Goal: Task Accomplishment & Management: Manage account settings

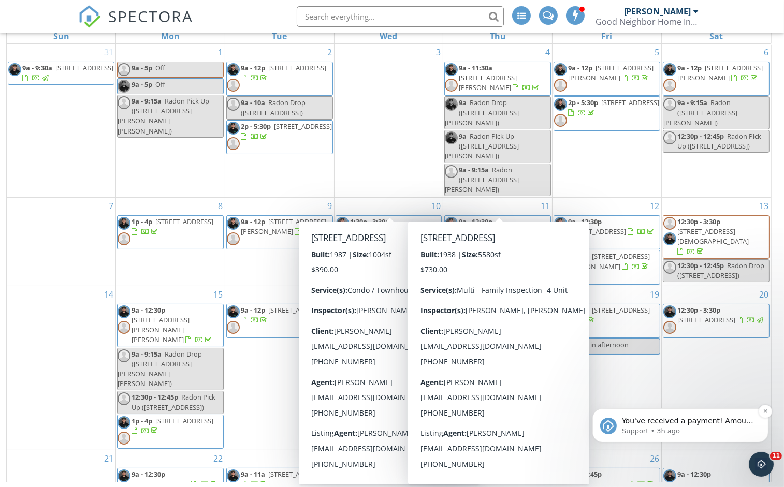
click at [660, 420] on span "You've received a payment! Amount $810.00 Fee $0.00 Net $810.00 Transaction # p…" at bounding box center [688, 482] width 132 height 132
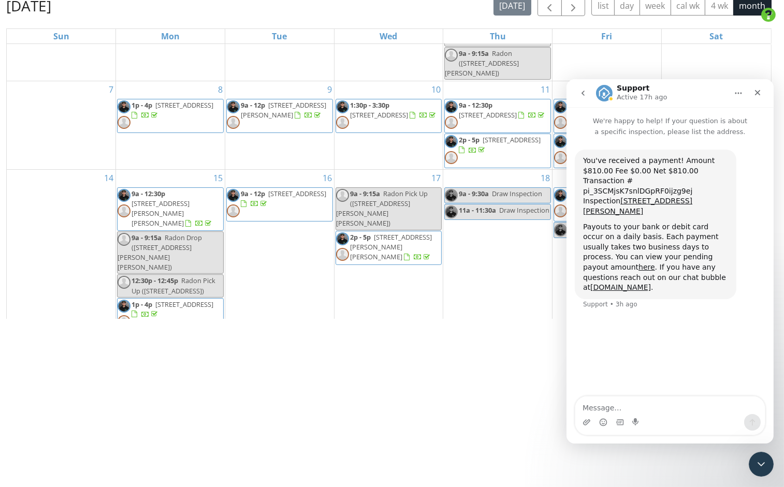
scroll to position [134, 0]
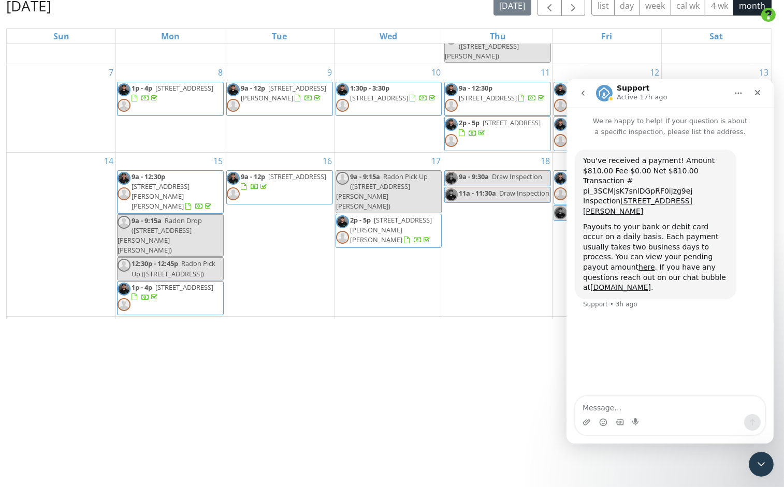
click at [520, 0] on html "SPECTORA Ryan Thomas Good Neighbor Home Inspections Role: Inspector Change Role…" at bounding box center [392, 0] width 784 height 0
click at [759, 88] on icon "Close" at bounding box center [757, 92] width 8 height 8
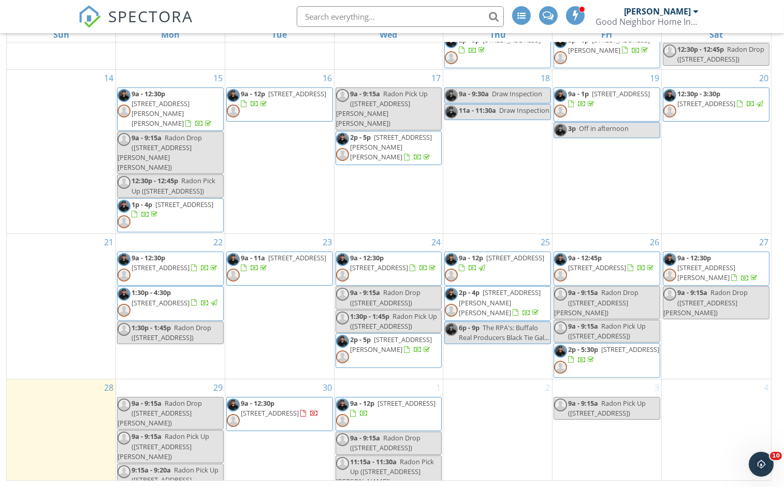
scroll to position [168, 0]
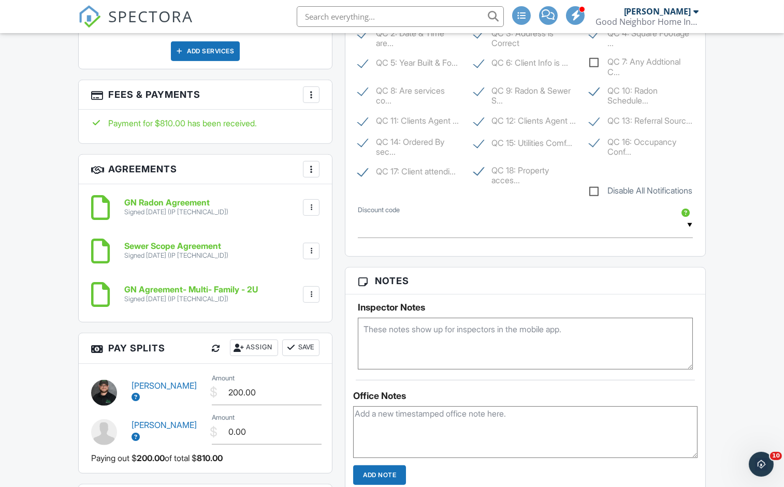
scroll to position [876, 0]
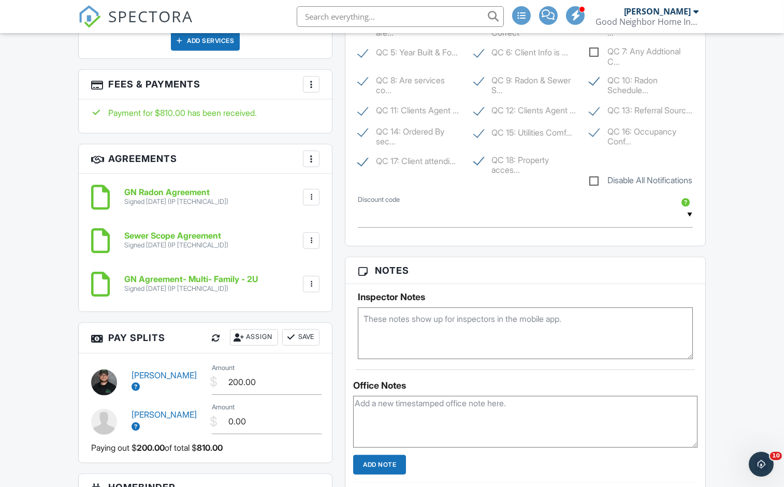
click at [386, 323] on textarea at bounding box center [525, 334] width 335 height 52
paste textarea "We understand that the backhouse needs a full rehab. Please ensure that it's st…"
drag, startPoint x: 458, startPoint y: 333, endPoint x: 273, endPoint y: 337, distance: 184.9
click at [273, 337] on div "All emails and texts are disabled for this inspection! All emails and texts hav…" at bounding box center [392, 178] width 640 height 1437
type textarea "Backhouse needs a full rehab. Please ensure that it's structurally sound though."
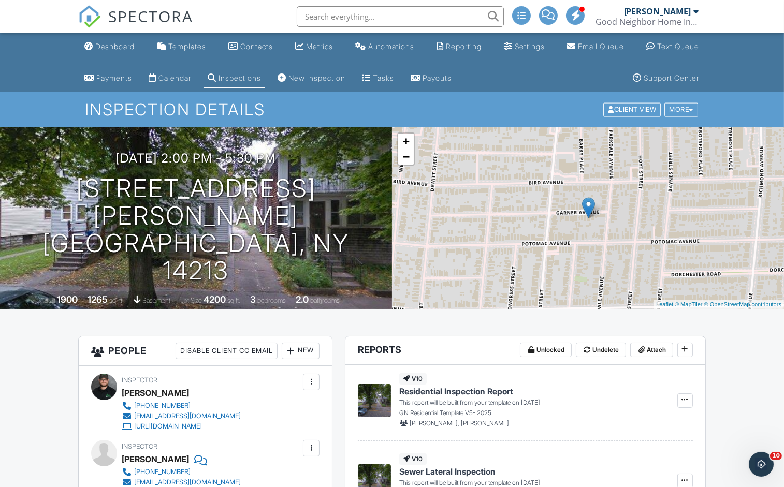
scroll to position [0, 0]
click at [119, 47] on div "Dashboard" at bounding box center [114, 46] width 39 height 9
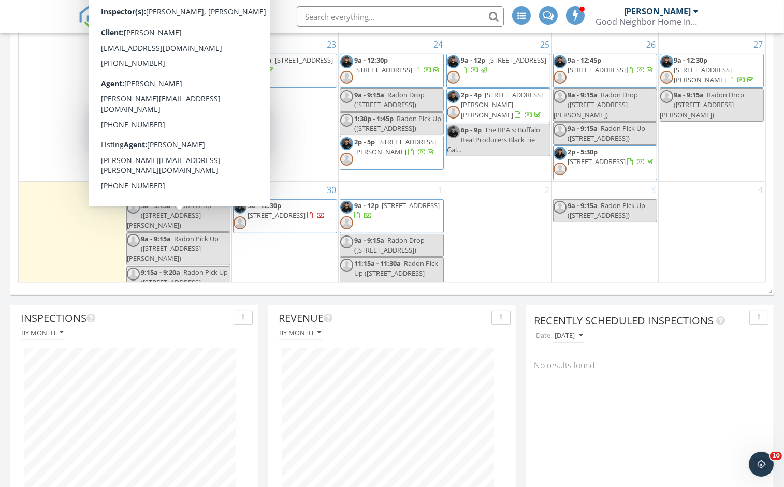
scroll to position [804, 0]
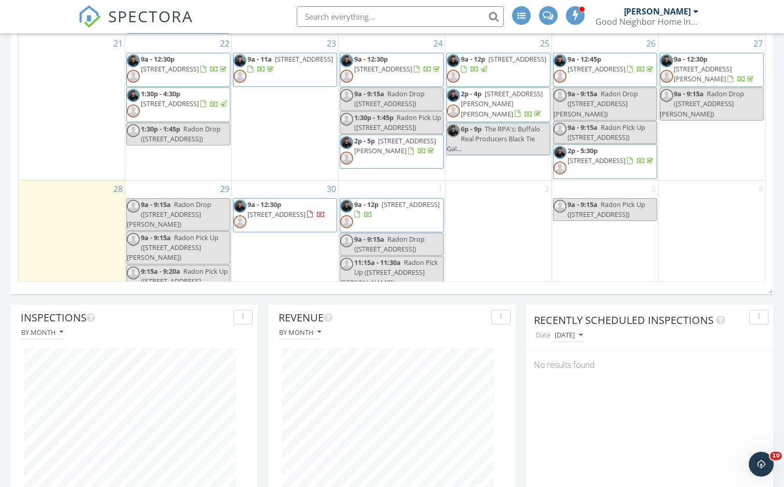
scroll to position [247, 0]
click at [398, 181] on div "1 9a - 12p 7536 Valley Cir Ln , Hamburg 14075 9a - 9:15a Radon Drop (7536 Valle…" at bounding box center [392, 275] width 106 height 188
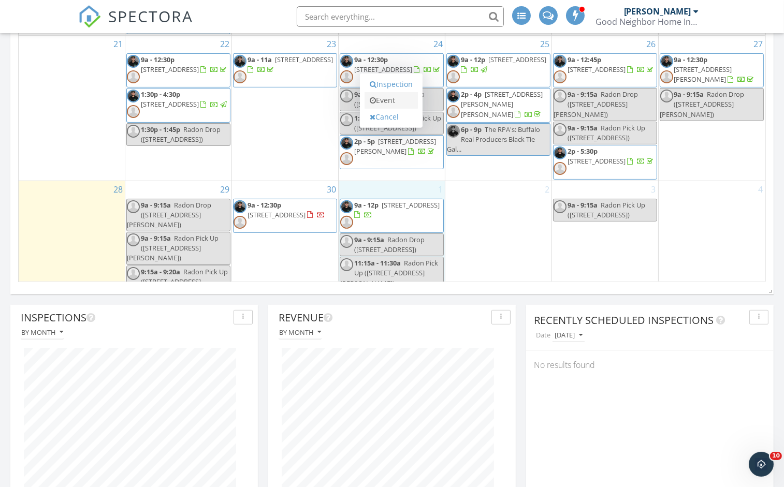
click at [385, 102] on link "Event" at bounding box center [391, 100] width 53 height 17
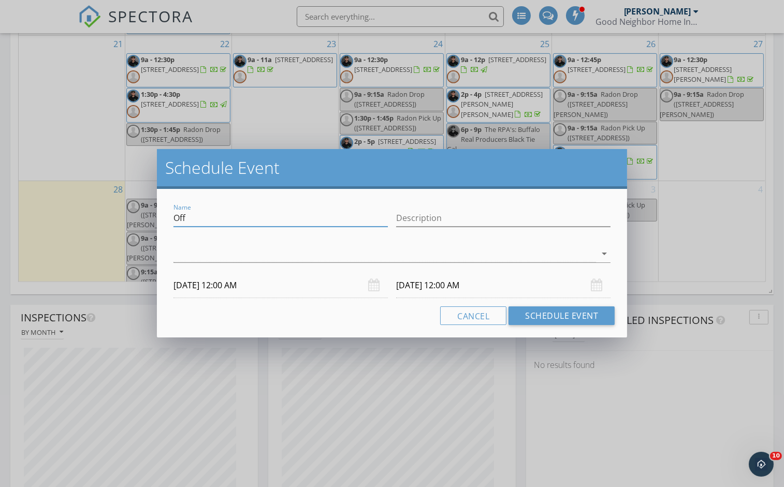
click at [191, 216] on input "Off" at bounding box center [281, 218] width 214 height 17
type input "[PERSON_NAME] Doc Apt"
click at [201, 254] on div at bounding box center [385, 254] width 423 height 17
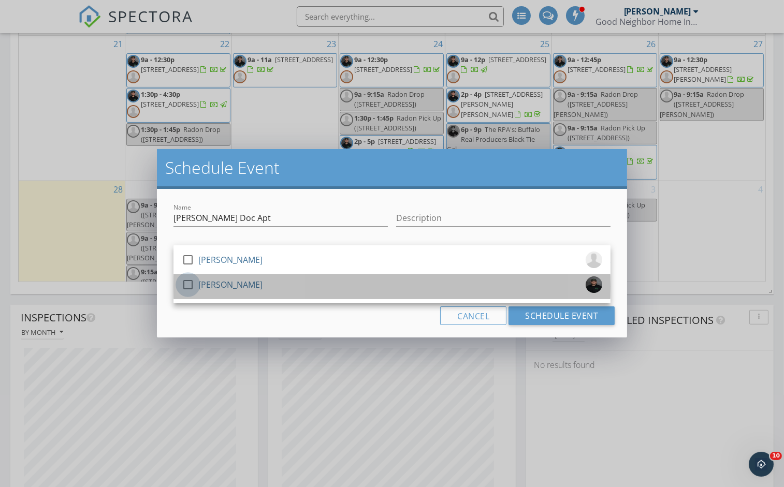
click at [187, 281] on div at bounding box center [188, 285] width 18 height 18
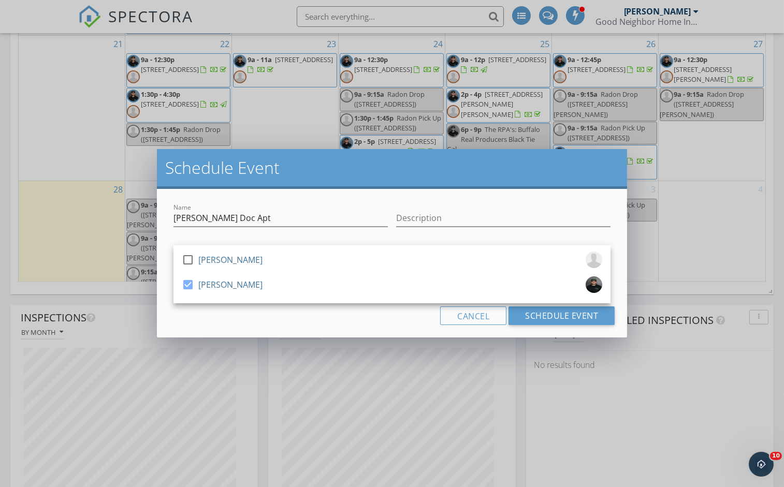
click at [246, 321] on div "Cancel Schedule Event" at bounding box center [391, 316] width 445 height 19
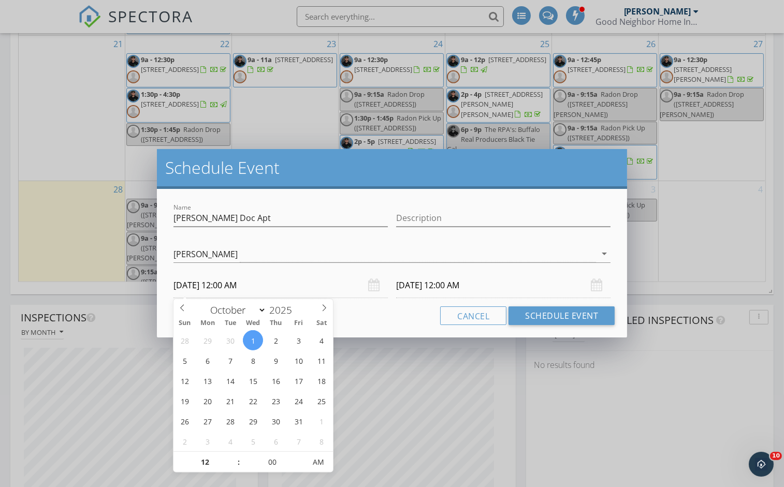
click at [213, 283] on input "10/01/2025 12:00 AM" at bounding box center [281, 285] width 214 height 25
click at [221, 288] on input "10/01/2025 12:00 AM" at bounding box center [281, 285] width 214 height 25
click at [205, 459] on input "12" at bounding box center [206, 463] width 64 height 21
type input "09"
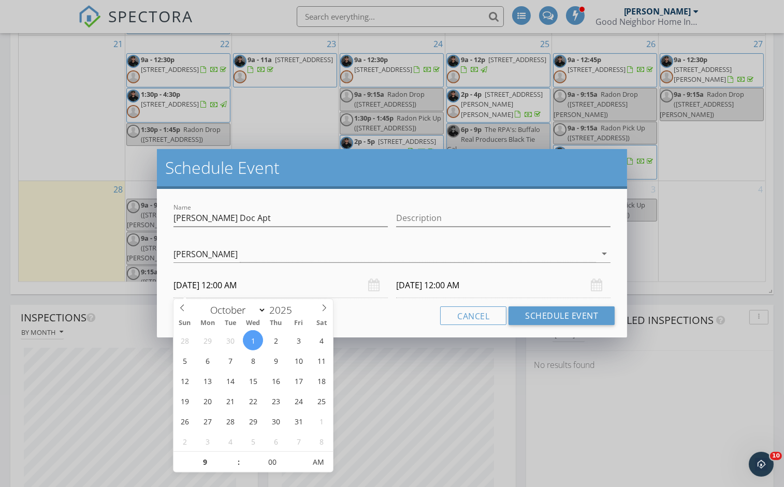
type input "10/01/2025 9:00 AM"
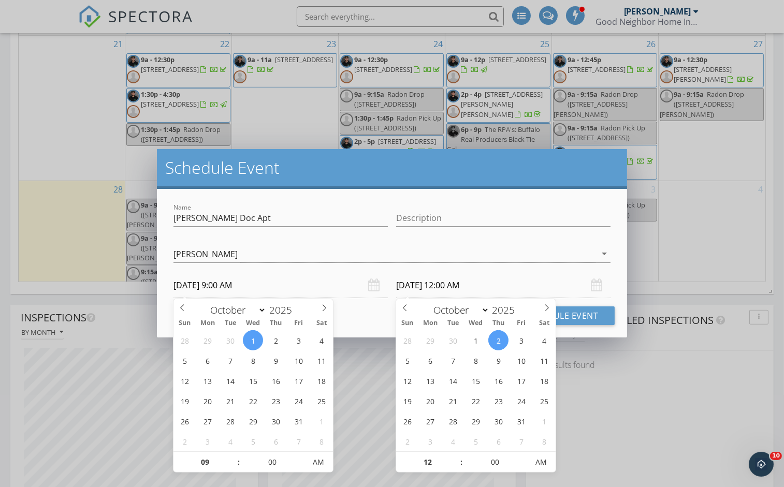
click at [444, 285] on input "10/02/2025 12:00 AM" at bounding box center [503, 285] width 214 height 25
type input "09"
type input "10/02/2025 9:00 AM"
click at [423, 460] on input "09" at bounding box center [428, 463] width 64 height 21
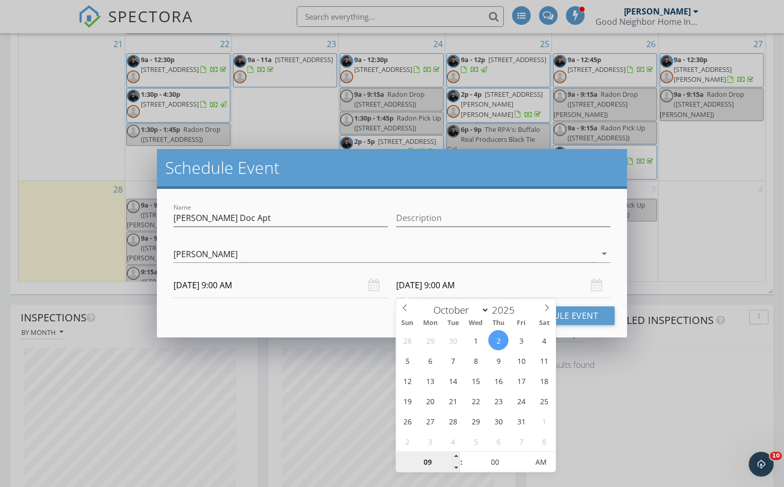
click at [423, 460] on input "09" at bounding box center [428, 463] width 64 height 21
type input "10"
type input "10/01/2025 10:00 AM"
type input "10"
click at [298, 330] on div "Name Ryan Doc Apt Description check_box_outline_blank Mollie Binder check_box R…" at bounding box center [392, 263] width 470 height 149
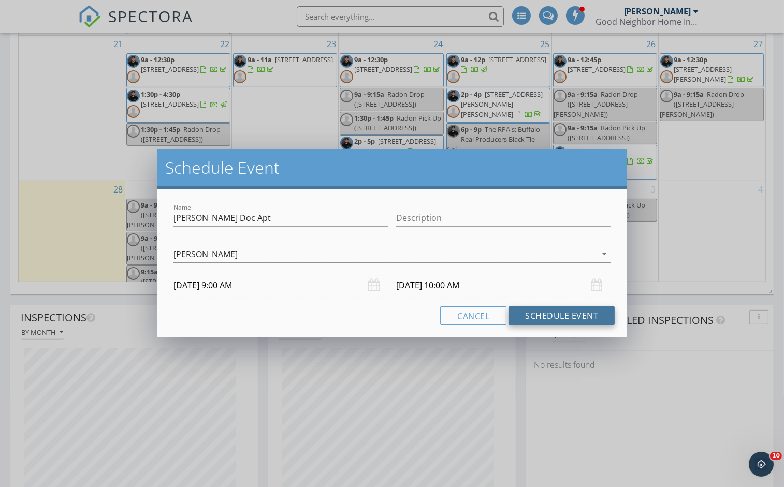
click at [555, 319] on button "Schedule Event" at bounding box center [562, 316] width 106 height 19
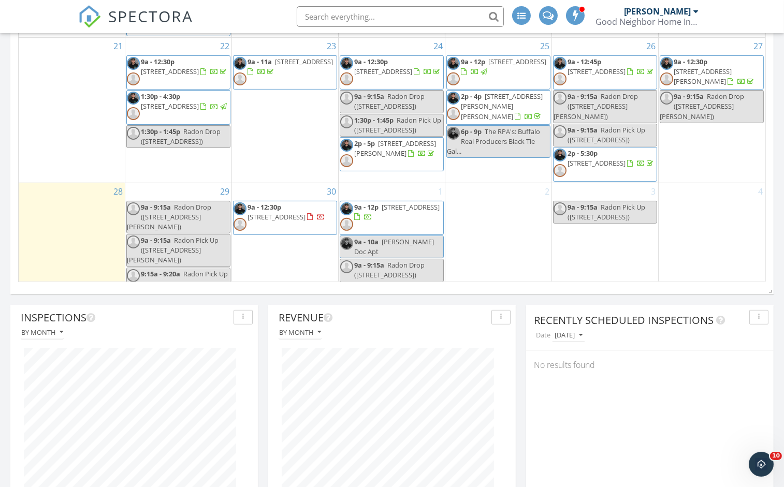
scroll to position [246, 0]
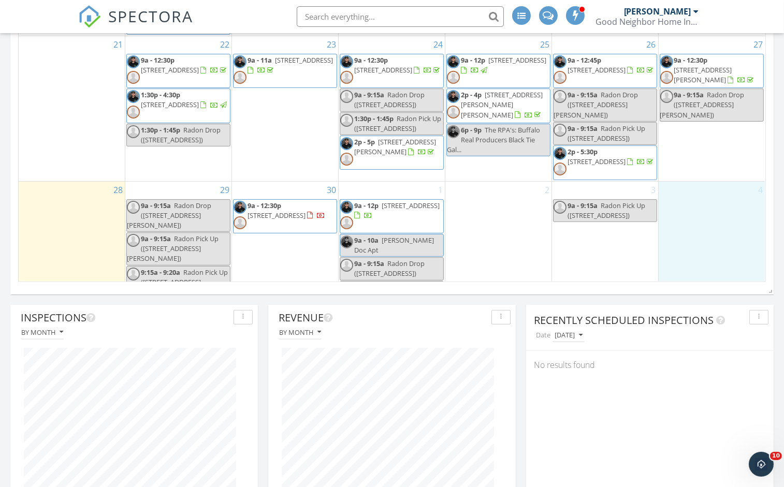
click at [732, 184] on div "4" at bounding box center [712, 276] width 106 height 188
click at [720, 161] on link "Event" at bounding box center [709, 158] width 53 height 17
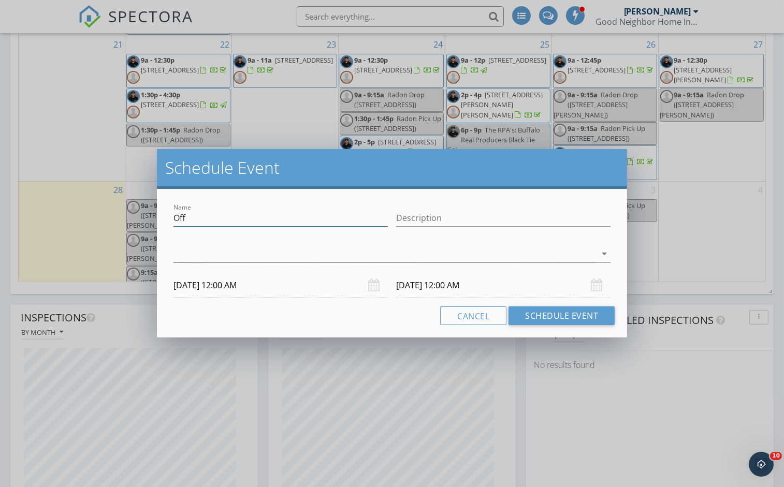
click at [255, 220] on input "Off" at bounding box center [281, 218] width 214 height 17
type input "Off- can book [DATE] at 9 am"
click at [228, 254] on div at bounding box center [385, 254] width 423 height 17
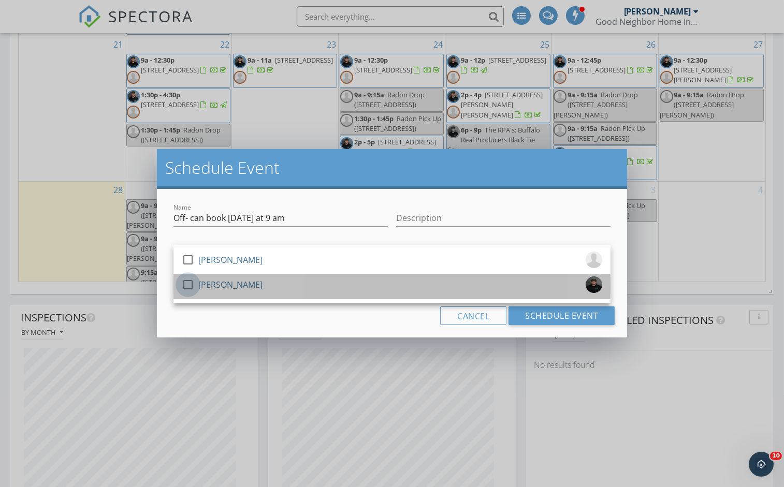
click at [190, 281] on div at bounding box center [188, 285] width 18 height 18
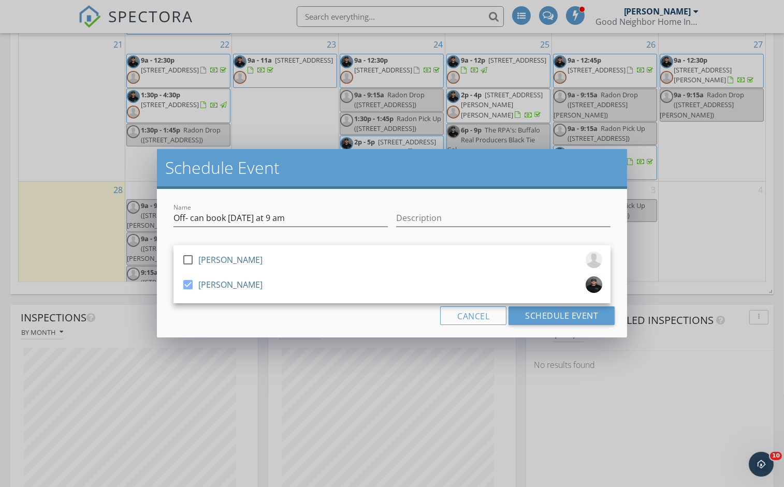
click at [339, 322] on div "Cancel Schedule Event" at bounding box center [391, 316] width 445 height 19
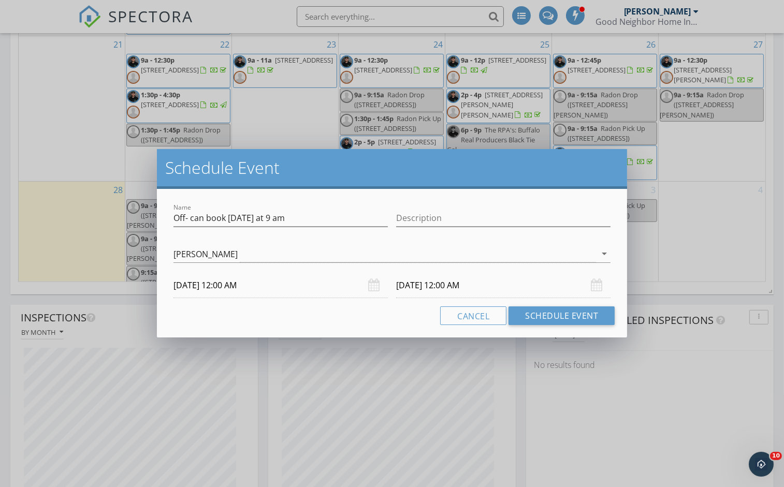
click at [248, 287] on input "10/04/2025 12:00 AM" at bounding box center [281, 285] width 214 height 25
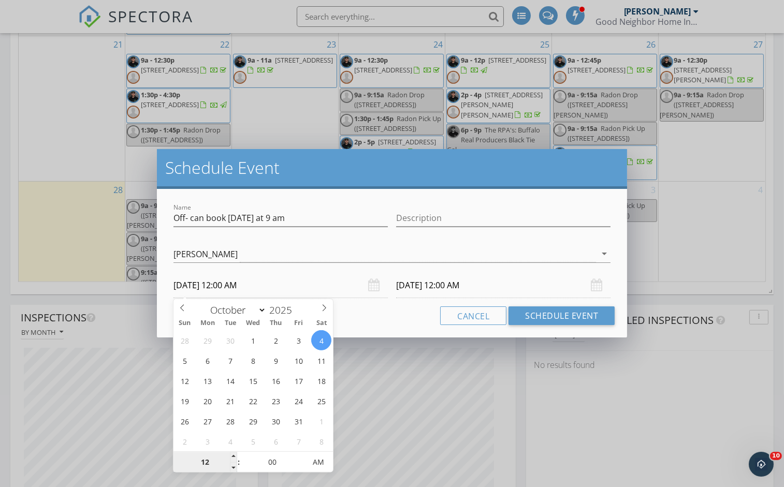
click at [206, 461] on input "12" at bounding box center [206, 463] width 64 height 21
type input "09"
type input "10/04/2025 9:00 AM"
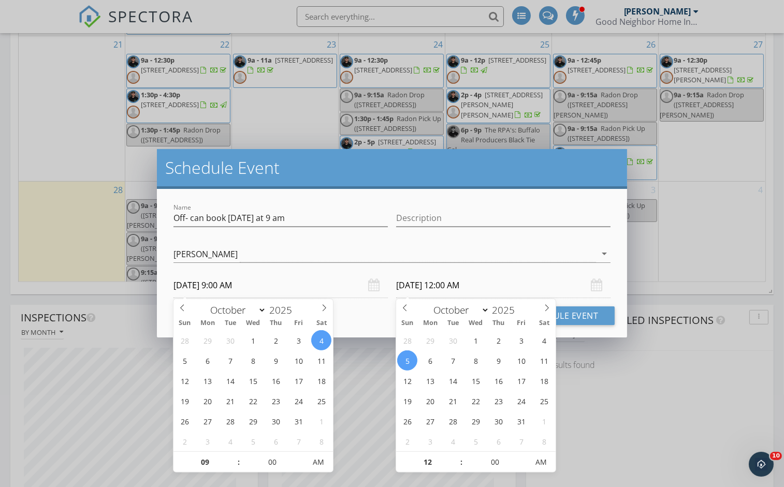
click at [460, 284] on input "10/05/2025 12:00 AM" at bounding box center [503, 285] width 214 height 25
type input "09"
click at [460, 284] on input "10/05/2025 9:00 AM" at bounding box center [503, 285] width 214 height 25
type input "10/04/2025 9:00 AM"
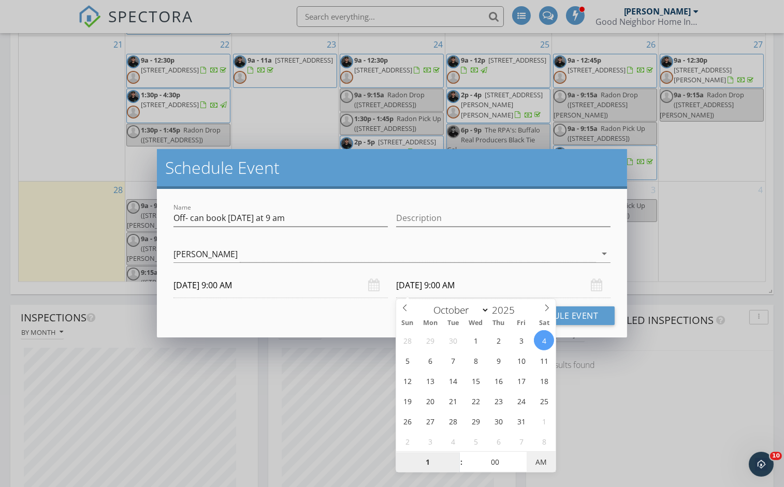
type input "01"
type input "10/04/2025 1:00 PM"
type input "0"
type input "05"
type input "10/04/2025 5:00 PM"
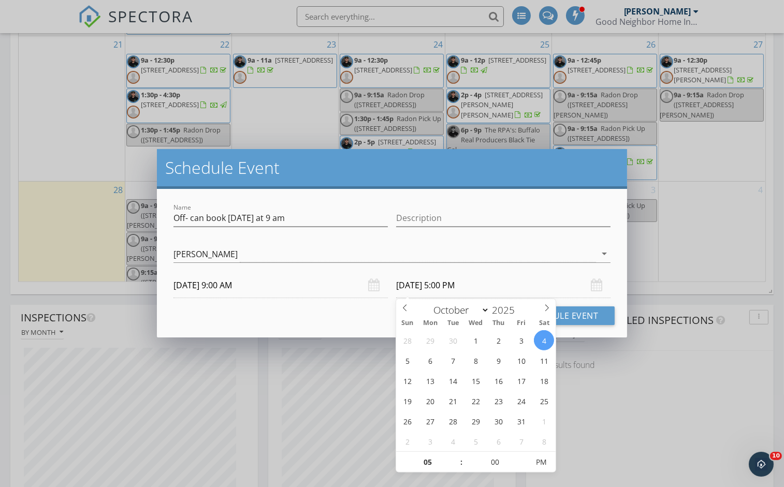
click at [304, 323] on div "Cancel Schedule Event" at bounding box center [391, 316] width 445 height 19
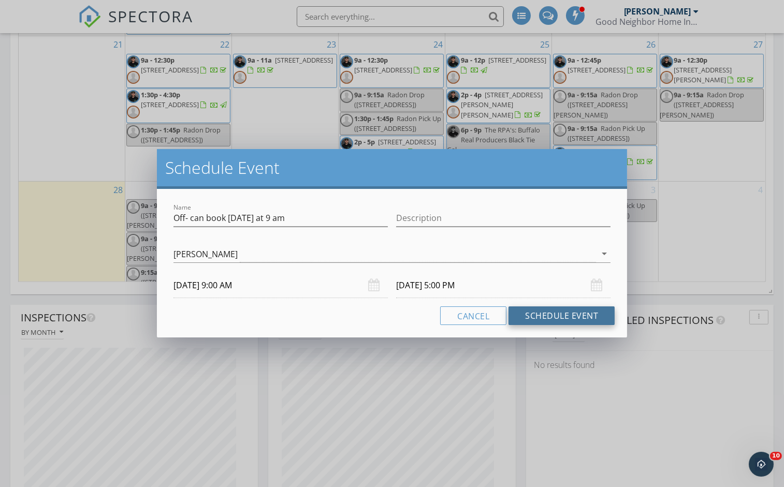
click at [577, 317] on button "Schedule Event" at bounding box center [562, 316] width 106 height 19
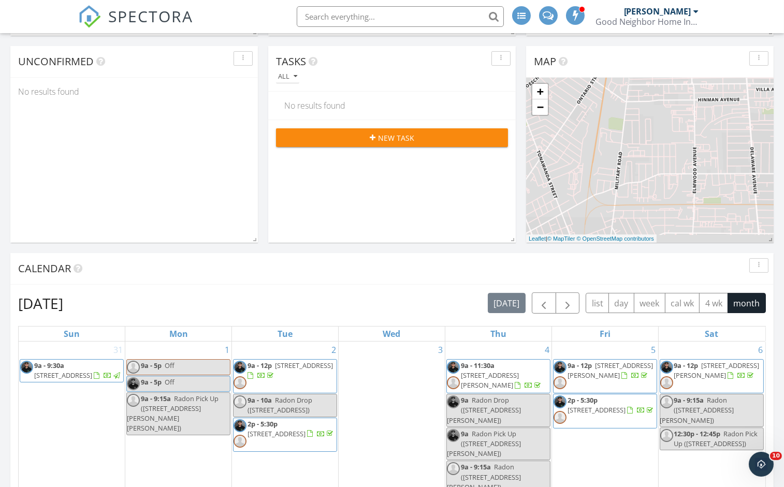
scroll to position [340, 0]
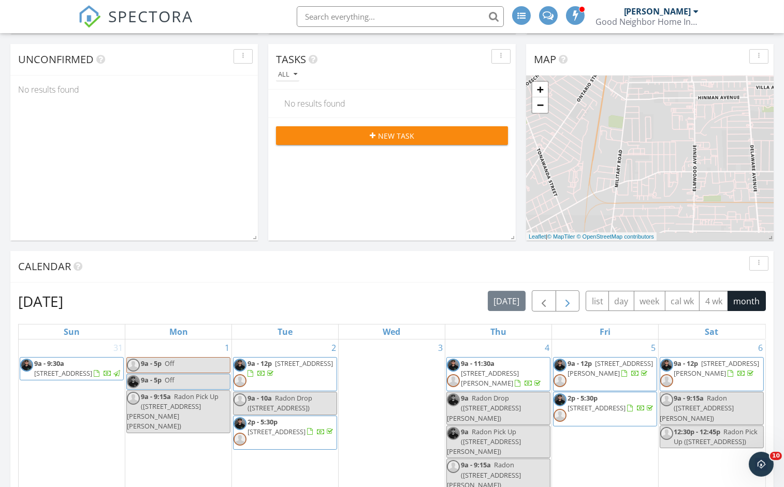
click at [566, 301] on span "button" at bounding box center [567, 301] width 12 height 12
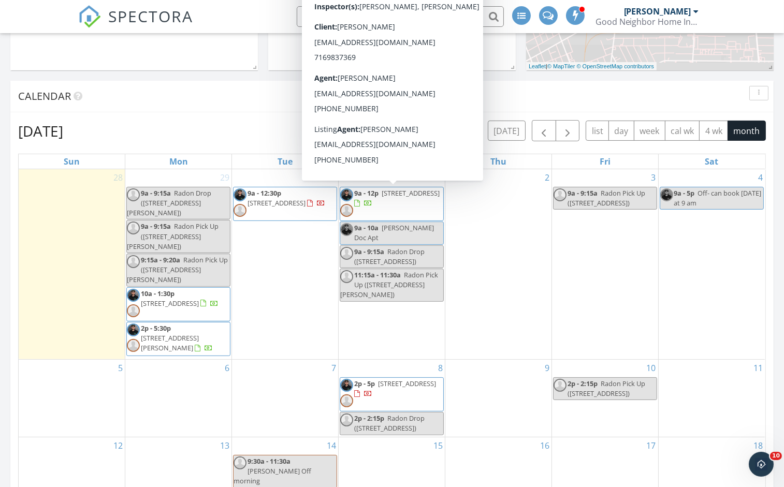
scroll to position [513, 0]
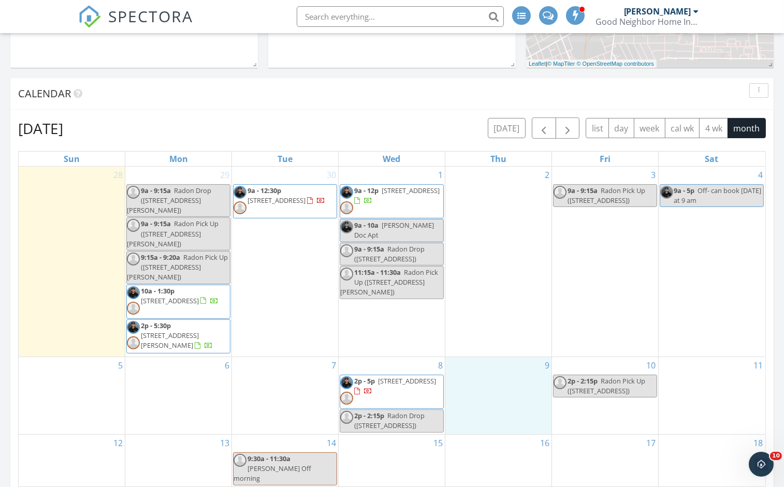
click at [506, 372] on div "9" at bounding box center [498, 395] width 106 height 77
click at [506, 372] on div "Inspection Event Cancel" at bounding box center [498, 344] width 63 height 54
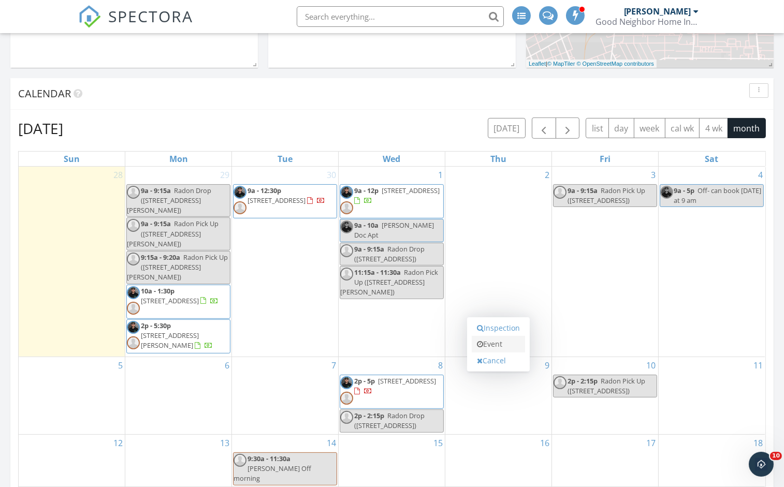
click at [484, 346] on link "Event" at bounding box center [498, 344] width 53 height 17
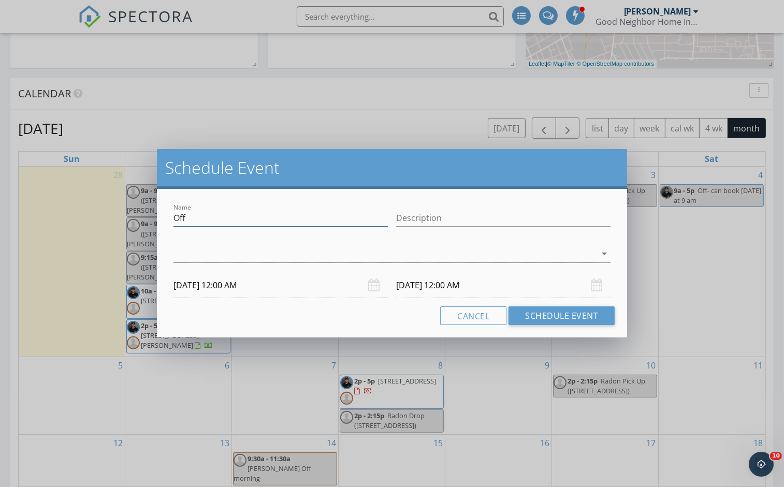
click at [211, 221] on input "Off" at bounding box center [281, 218] width 214 height 17
type input "WCR Event"
click at [427, 222] on input "Description" at bounding box center [503, 218] width 214 height 17
click at [360, 244] on div "check_box_outline_blank Mollie Binder check_box_outline_blank Ryan Thomas arrow…" at bounding box center [392, 256] width 437 height 34
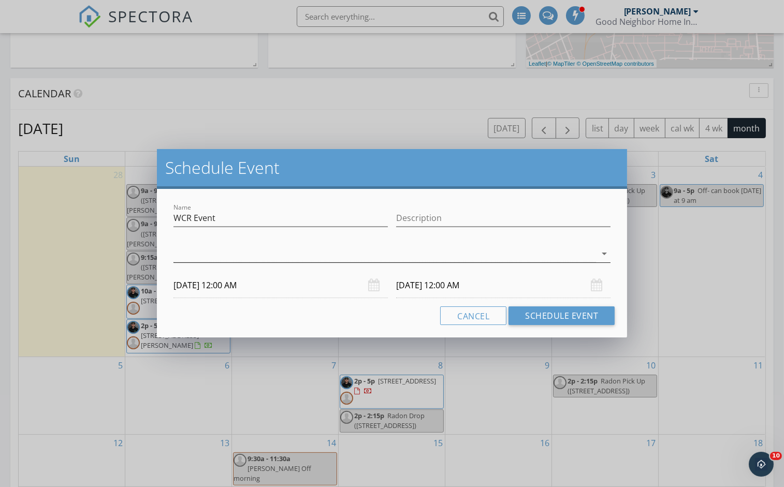
click at [203, 257] on div at bounding box center [385, 254] width 423 height 17
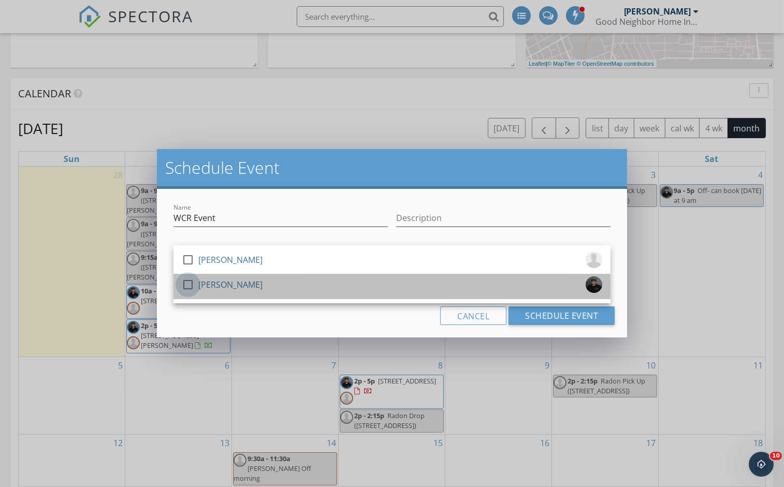
click at [183, 286] on div at bounding box center [188, 285] width 18 height 18
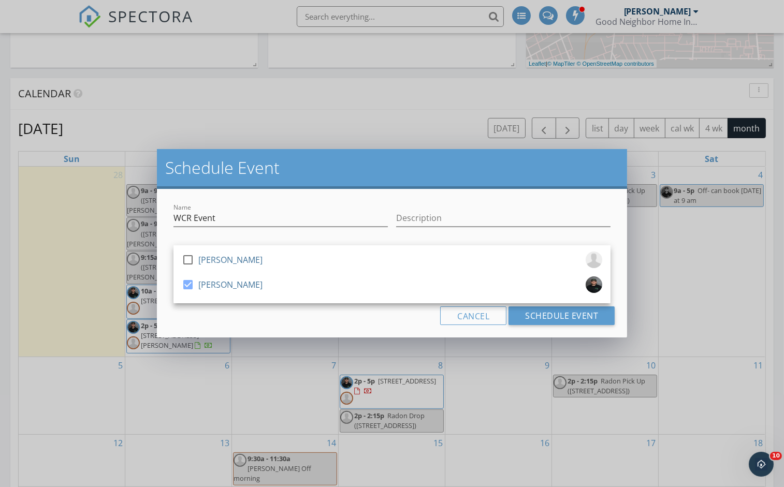
click at [205, 337] on div "Name WCR Event Description check_box_outline_blank Mollie Binder check_box Ryan…" at bounding box center [392, 263] width 470 height 149
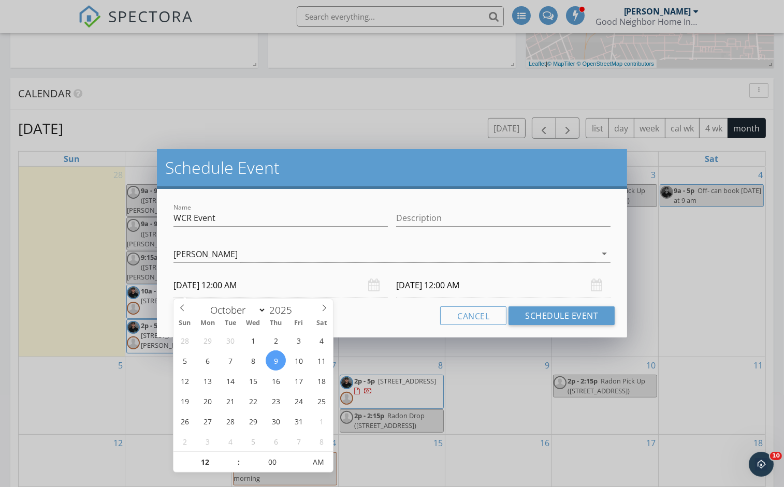
click at [221, 288] on input "10/09/2025 12:00 AM" at bounding box center [281, 285] width 214 height 25
click at [208, 464] on input "12" at bounding box center [206, 463] width 64 height 21
type input "05"
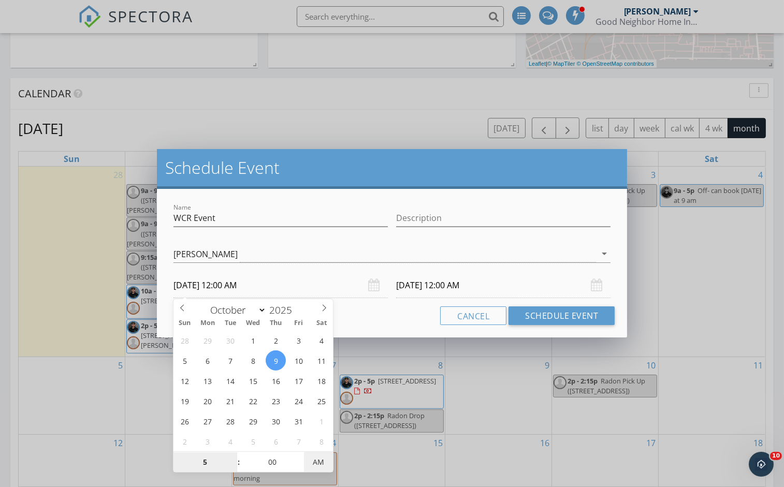
type input "10/09/2025 5:00 PM"
click at [326, 463] on span "AM" at bounding box center [318, 462] width 28 height 21
click at [456, 294] on input "10/10/2025 5:00 PM" at bounding box center [503, 285] width 214 height 25
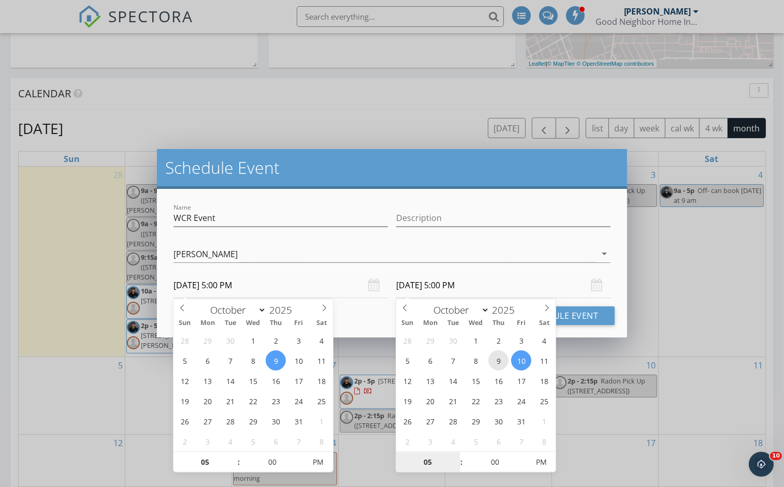
type input "10/09/2025 5:00 PM"
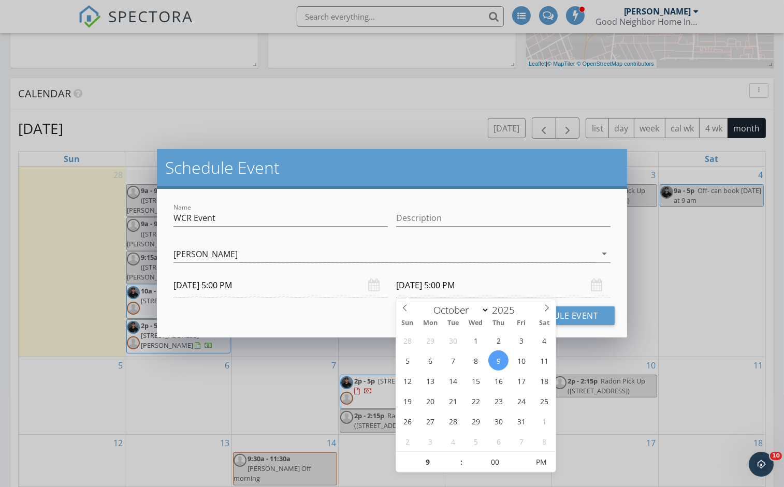
type input "09"
type input "10/09/2025 9:00 PM"
click at [294, 325] on div "Cancel Schedule Event" at bounding box center [391, 316] width 445 height 19
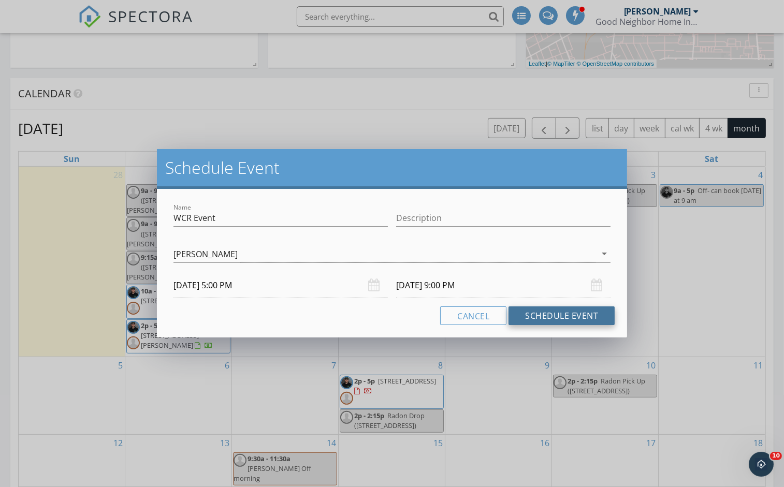
click at [541, 314] on button "Schedule Event" at bounding box center [562, 316] width 106 height 19
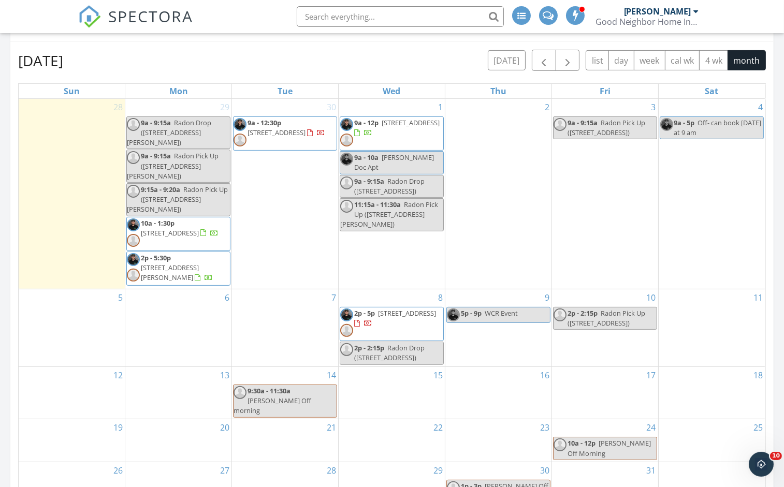
scroll to position [584, 0]
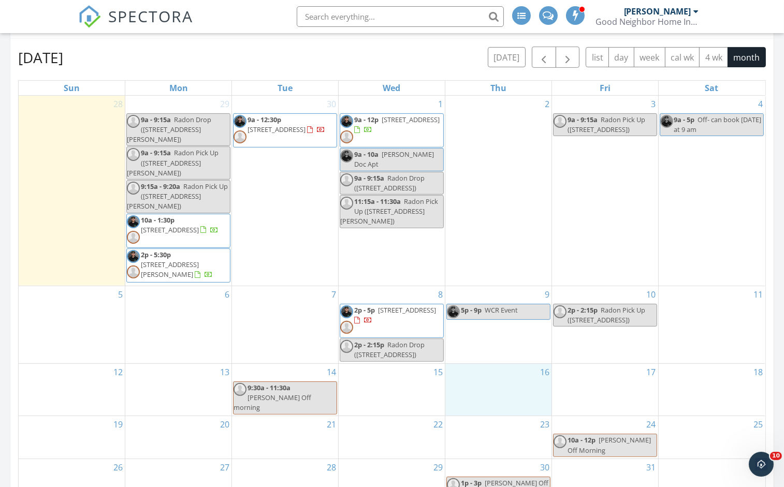
click at [487, 378] on div "16" at bounding box center [498, 390] width 106 height 52
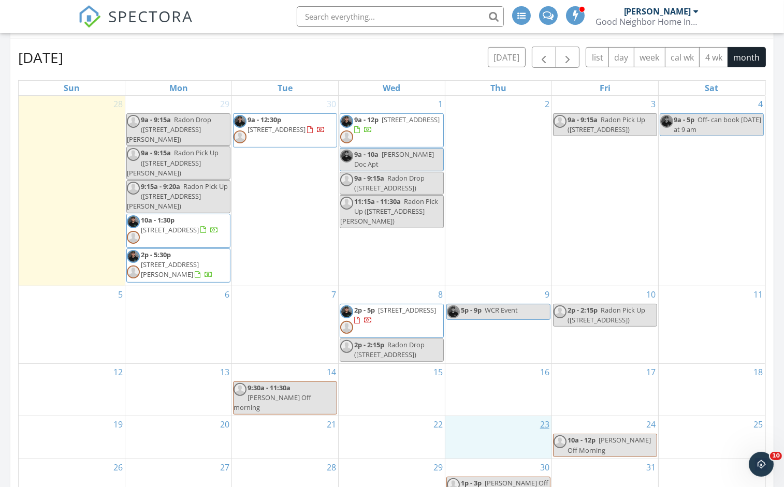
click at [543, 416] on div "23" at bounding box center [498, 424] width 106 height 17
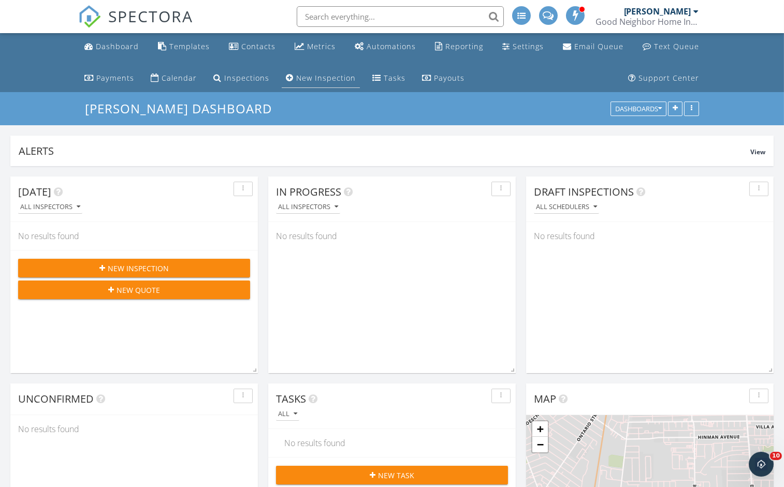
scroll to position [0, 0]
click at [175, 80] on div "Calendar" at bounding box center [179, 78] width 35 height 10
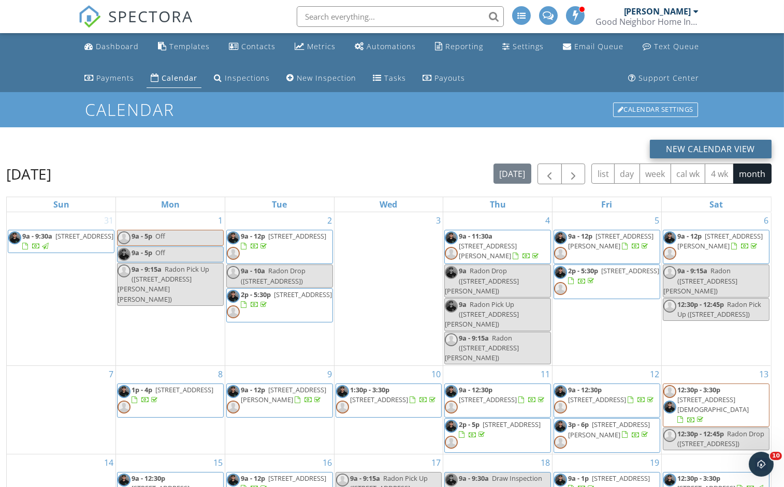
click at [712, 143] on button "New Calendar View" at bounding box center [711, 149] width 122 height 19
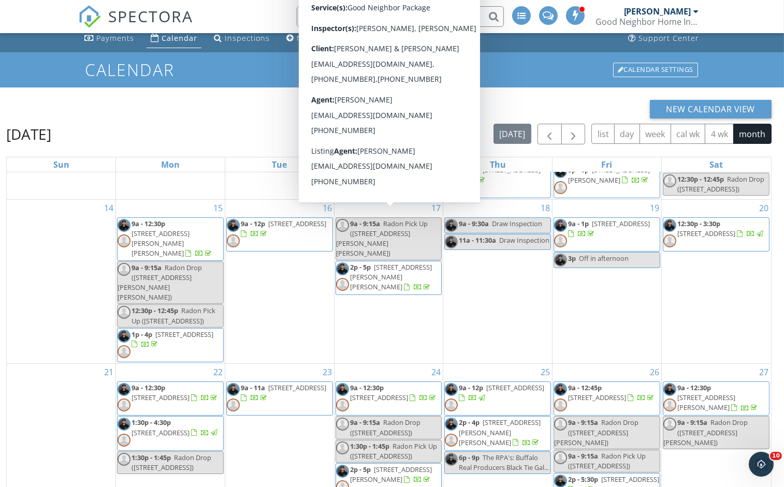
scroll to position [49, 0]
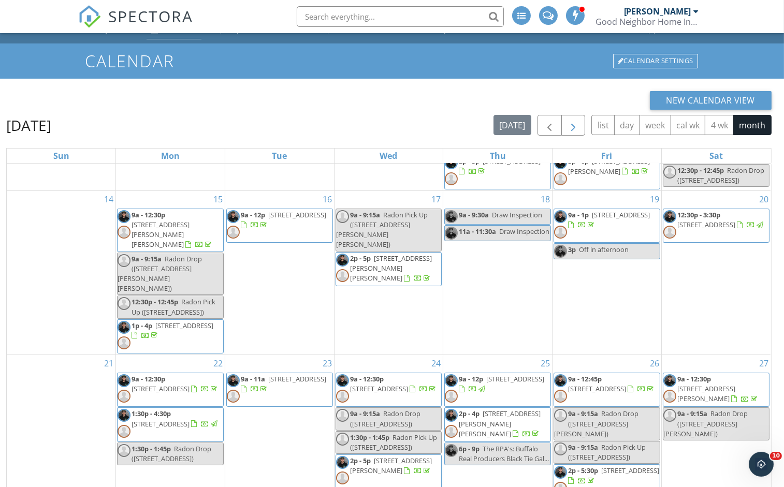
click at [574, 127] on span "button" at bounding box center [573, 126] width 12 height 12
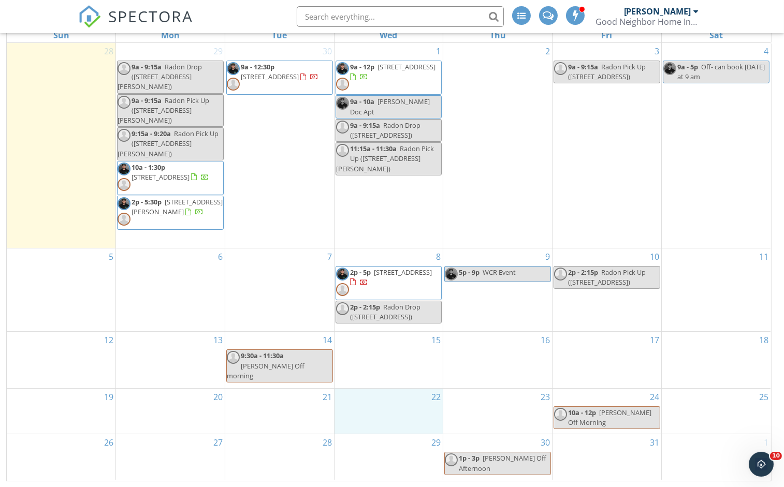
scroll to position [168, 0]
click at [371, 400] on div "22" at bounding box center [389, 413] width 109 height 46
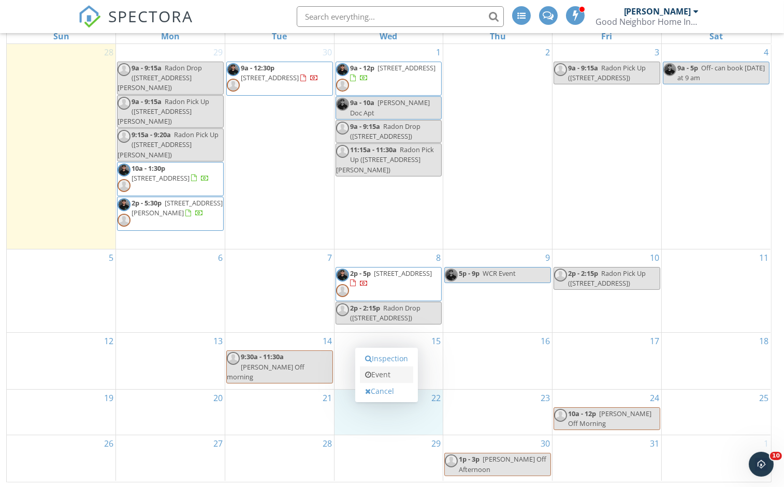
click at [365, 377] on icon at bounding box center [368, 374] width 6 height 7
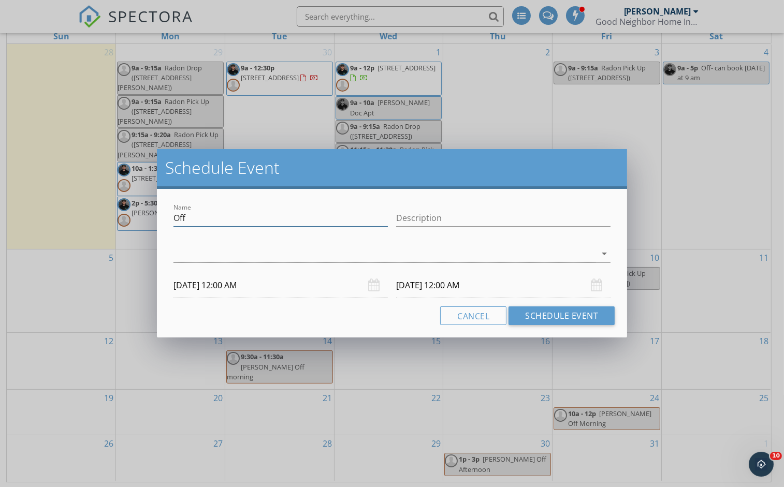
click at [205, 227] on div "Name Off" at bounding box center [281, 218] width 214 height 17
click at [198, 220] on input "Off" at bounding box center [281, 218] width 214 height 17
type input "a"
type input "Agents Day"
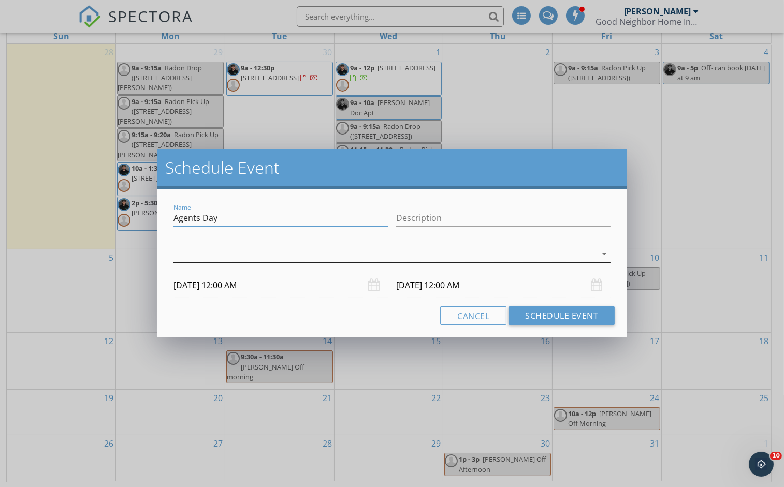
click at [264, 255] on div at bounding box center [385, 254] width 423 height 17
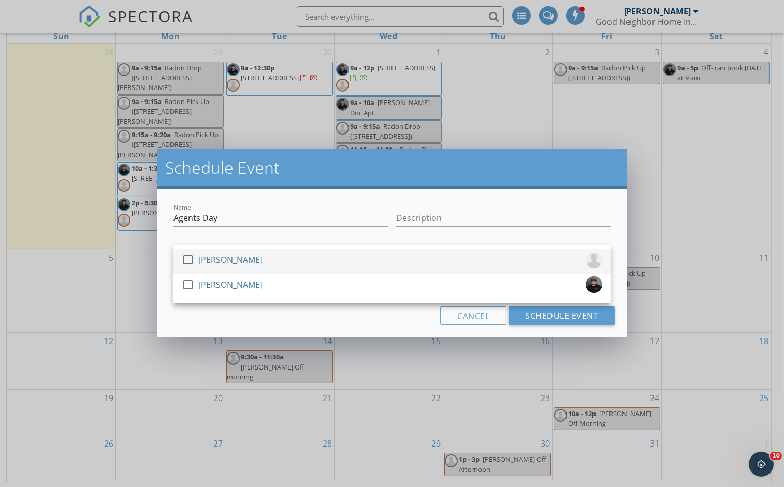
click at [189, 257] on div at bounding box center [188, 260] width 18 height 18
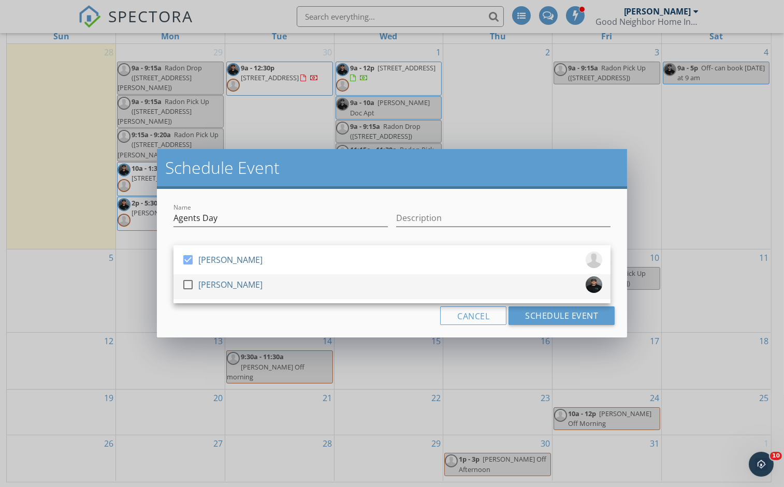
click at [189, 284] on div at bounding box center [188, 285] width 18 height 18
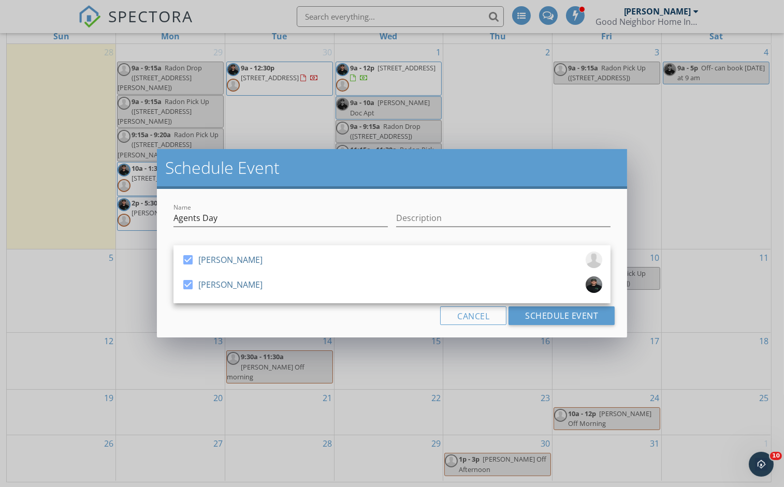
click at [209, 317] on div "Cancel Schedule Event" at bounding box center [391, 316] width 445 height 19
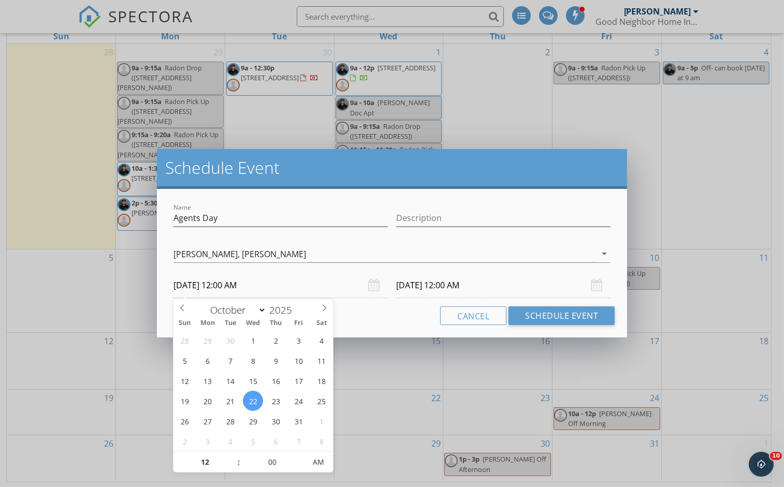
click at [208, 285] on input "10/22/2025 12:00 AM" at bounding box center [281, 285] width 214 height 25
click at [209, 470] on input "12" at bounding box center [206, 463] width 64 height 21
click at [208, 464] on input "12" at bounding box center [206, 463] width 64 height 21
type input "8"
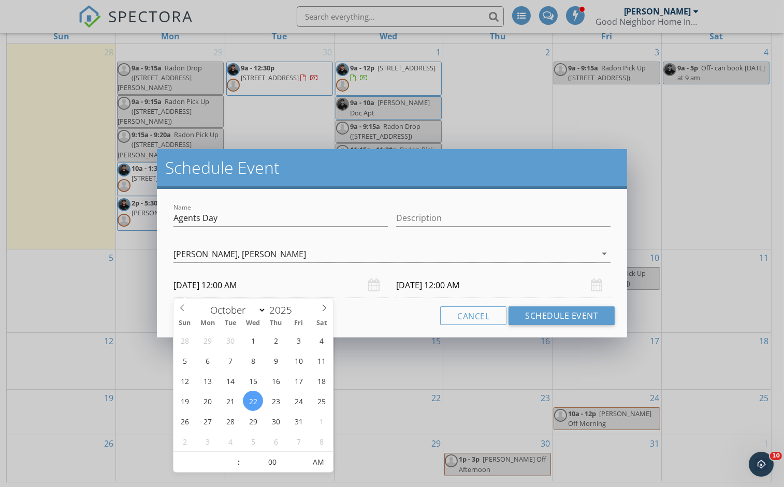
type input "12"
click at [437, 287] on input "10/23/2025 12:00 AM" at bounding box center [503, 285] width 214 height 25
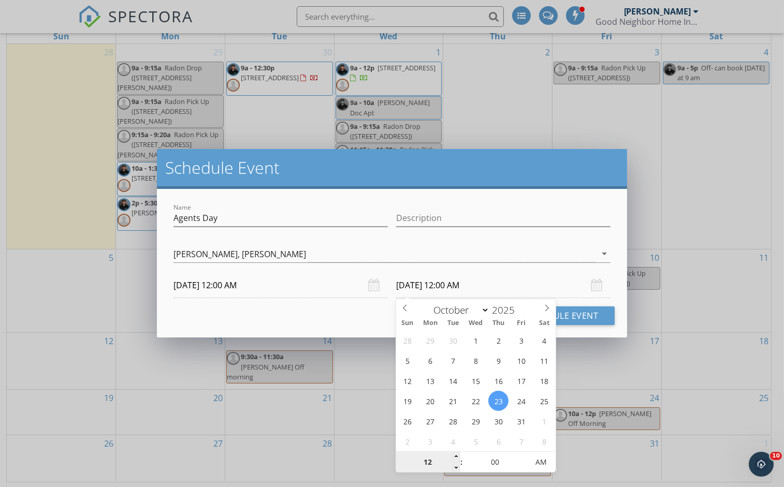
click at [433, 462] on input "12" at bounding box center [428, 463] width 64 height 21
type input "10/22/2025 12:00 PM"
click at [319, 315] on div "Cancel Schedule Event" at bounding box center [391, 316] width 445 height 19
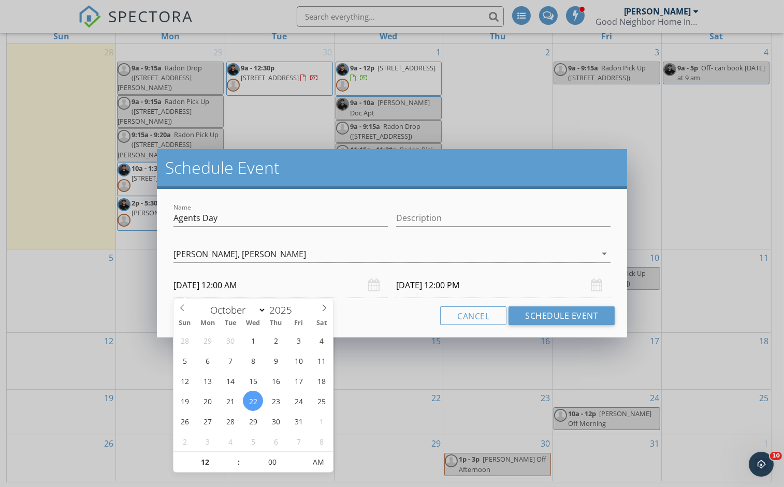
click at [227, 287] on input "10/22/2025 12:00 AM" at bounding box center [281, 285] width 214 height 25
click at [215, 462] on input "12" at bounding box center [206, 463] width 64 height 21
type input "08"
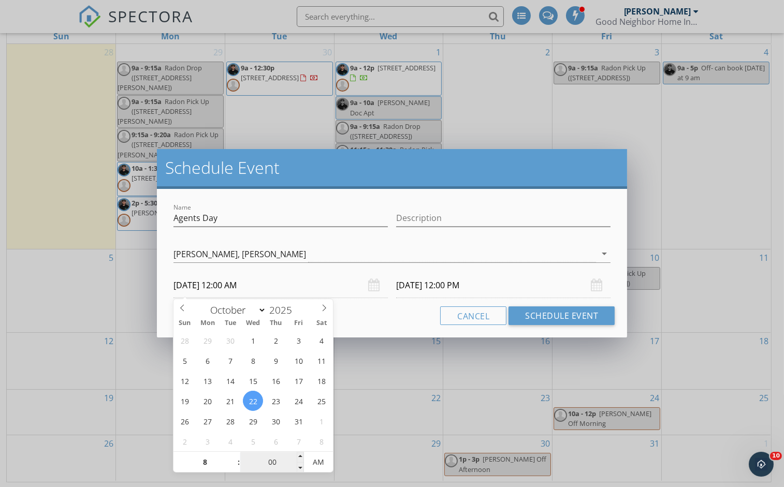
type input "10/22/2025 8:00 AM"
click at [274, 461] on input "00" at bounding box center [272, 463] width 64 height 21
type input "10/22/2025 8:00 PM"
type input "30"
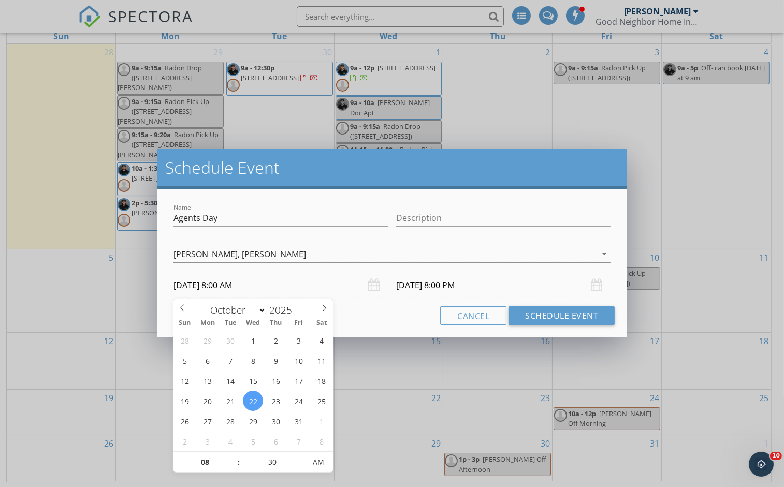
type input "10/22/2025 8:30 AM"
click at [413, 322] on div "Cancel Schedule Event" at bounding box center [391, 316] width 445 height 19
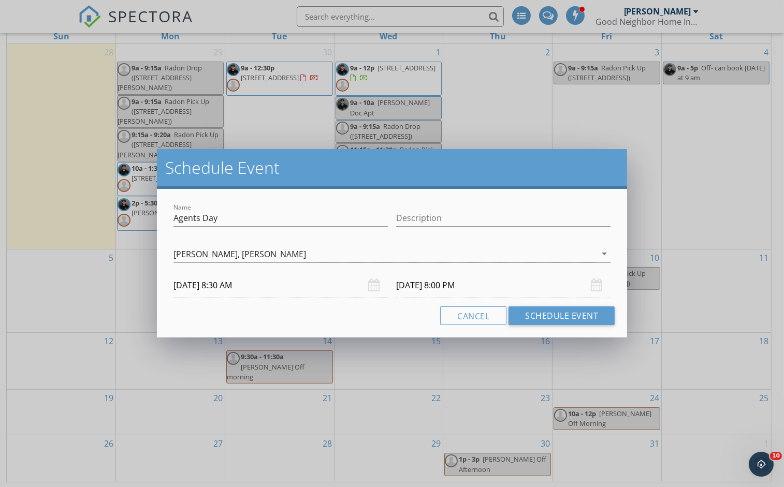
type input "10/22/2025 8:30 PM"
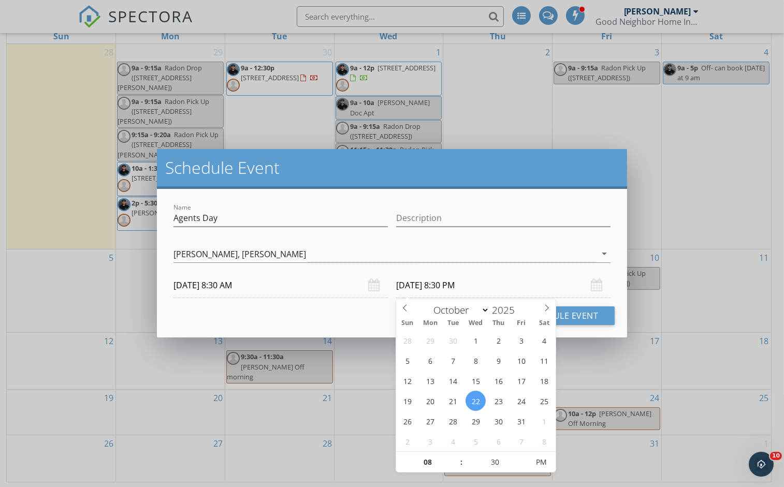
click at [462, 288] on input "10/22/2025 8:30 PM" at bounding box center [503, 285] width 214 height 25
click at [434, 468] on input "08" at bounding box center [428, 463] width 64 height 21
type input "12"
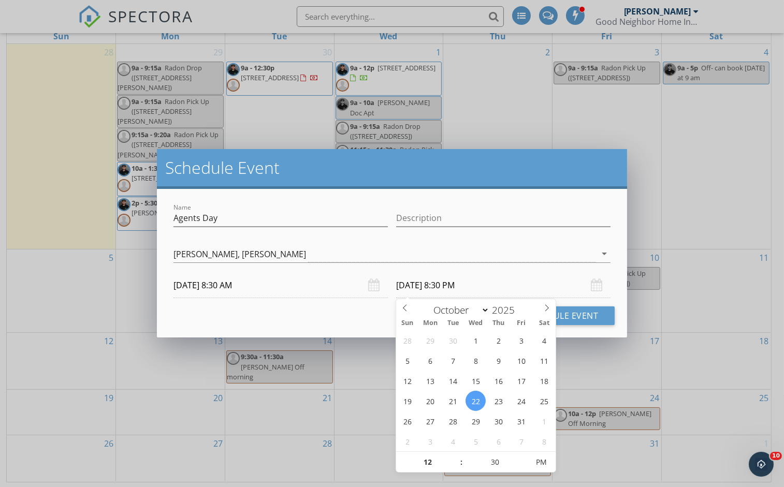
type input "10/22/2025 12:30 PM"
click at [362, 314] on div "Cancel Schedule Event" at bounding box center [391, 316] width 445 height 19
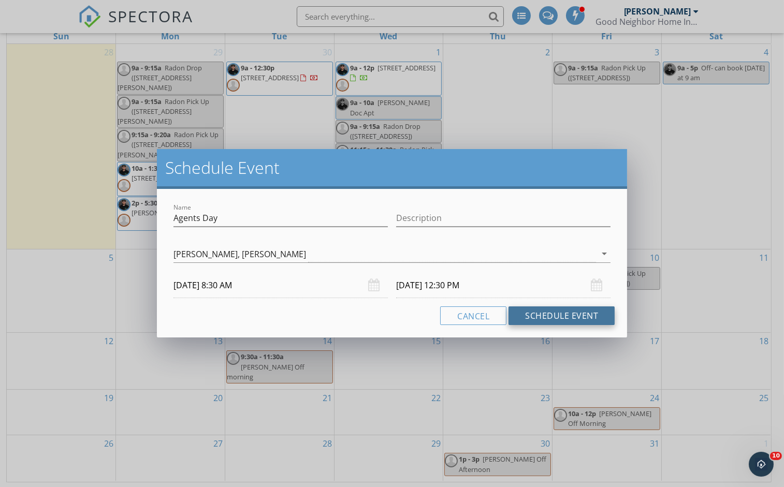
click at [541, 319] on button "Schedule Event" at bounding box center [562, 316] width 106 height 19
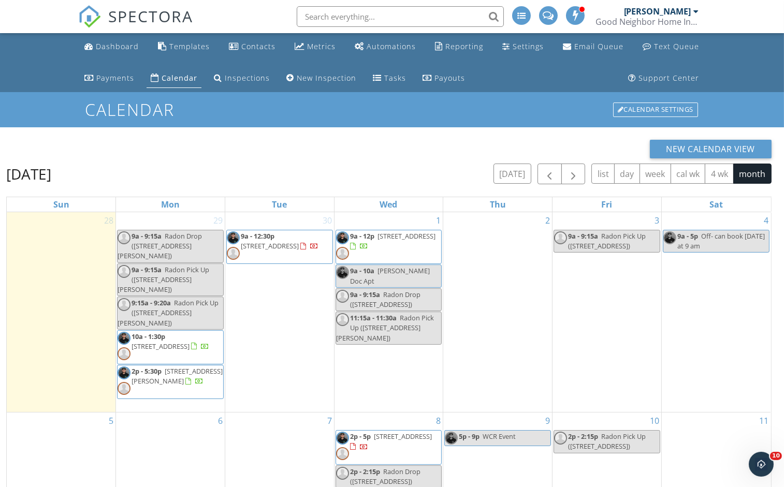
scroll to position [0, 0]
click at [691, 147] on button "New Calendar View" at bounding box center [711, 149] width 122 height 19
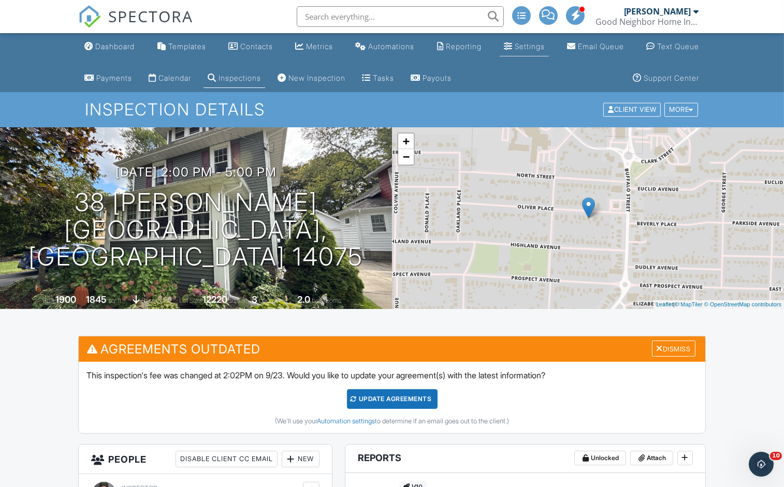
click at [506, 50] on div "Settings" at bounding box center [508, 46] width 9 height 8
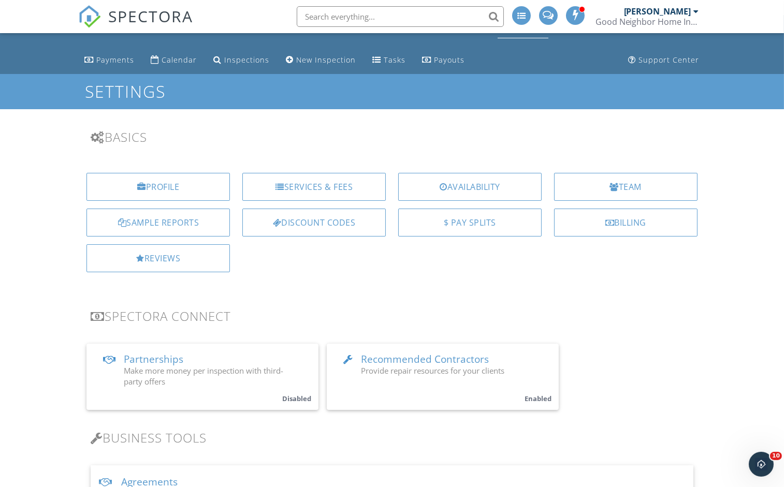
scroll to position [18, 0]
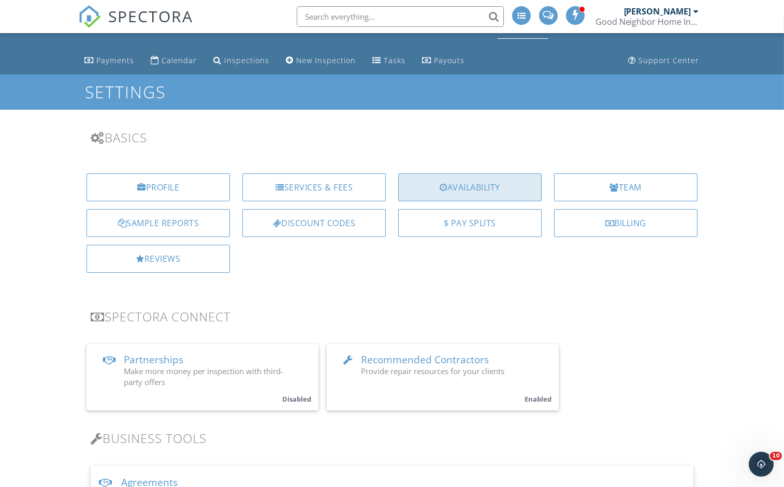
click at [460, 192] on div "Availability" at bounding box center [469, 188] width 143 height 28
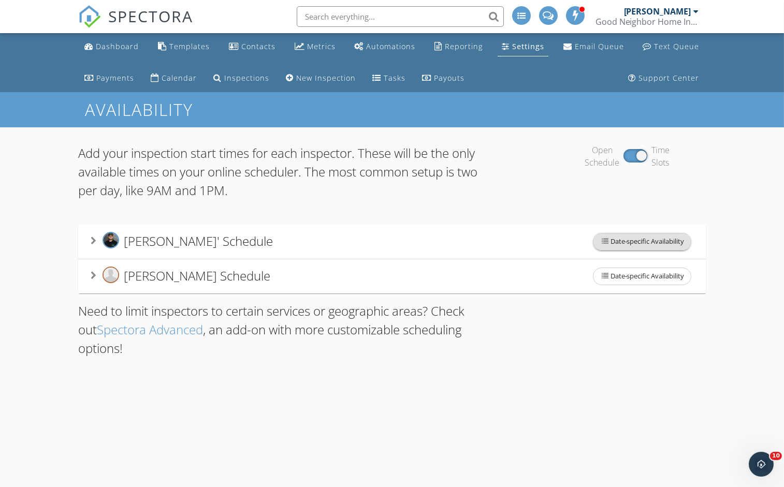
click at [620, 243] on span "Date-specific Availability" at bounding box center [642, 242] width 97 height 17
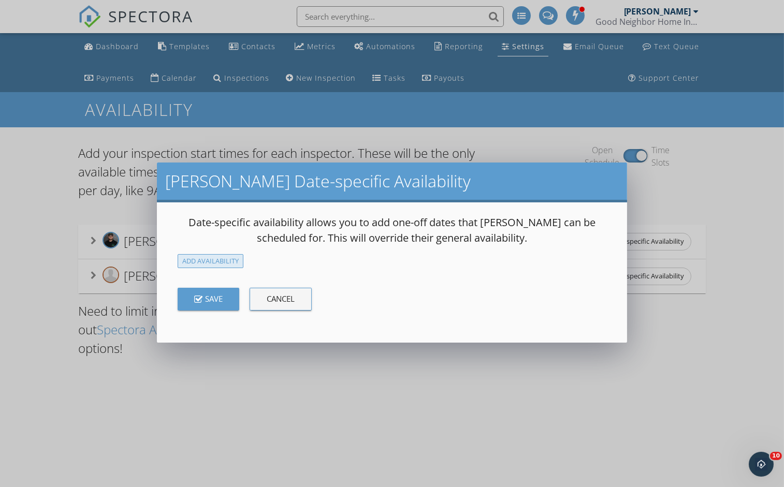
click at [228, 258] on div "Add Availability" at bounding box center [211, 261] width 66 height 14
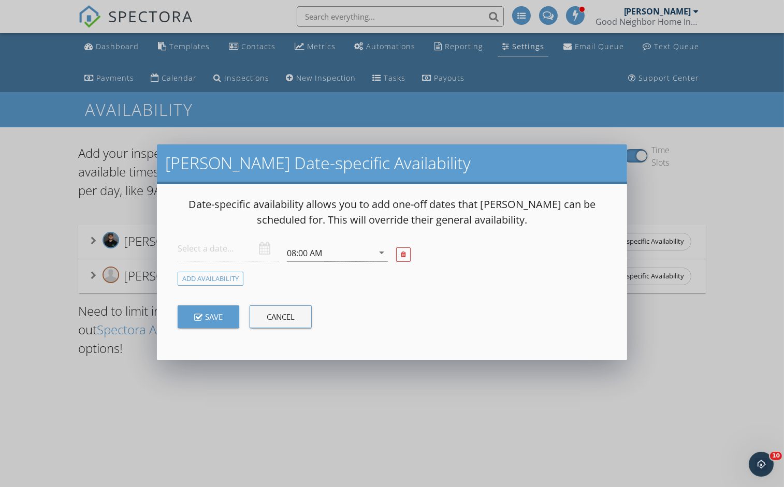
click at [229, 250] on input "text" at bounding box center [228, 248] width 101 height 25
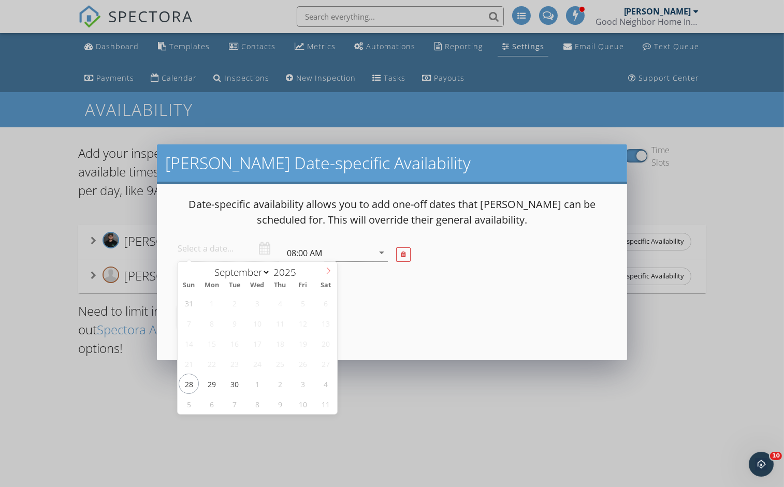
select select "9"
click at [327, 274] on icon at bounding box center [328, 270] width 7 height 7
type input "2025-10-05"
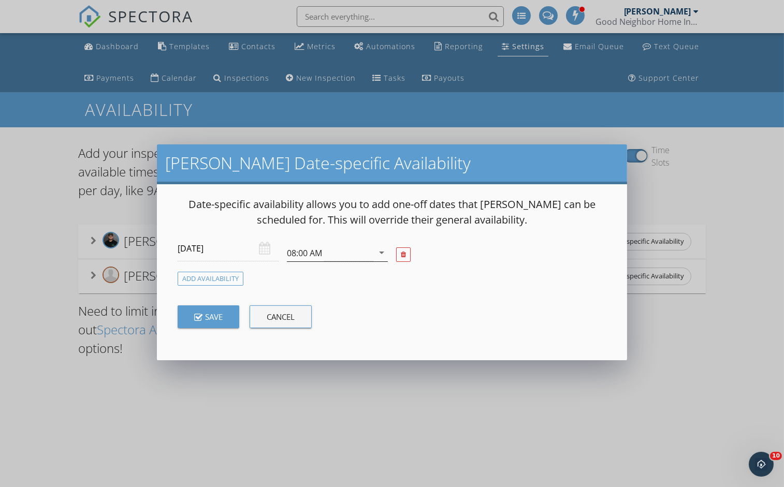
click at [325, 256] on div "08:00 AM" at bounding box center [330, 252] width 86 height 17
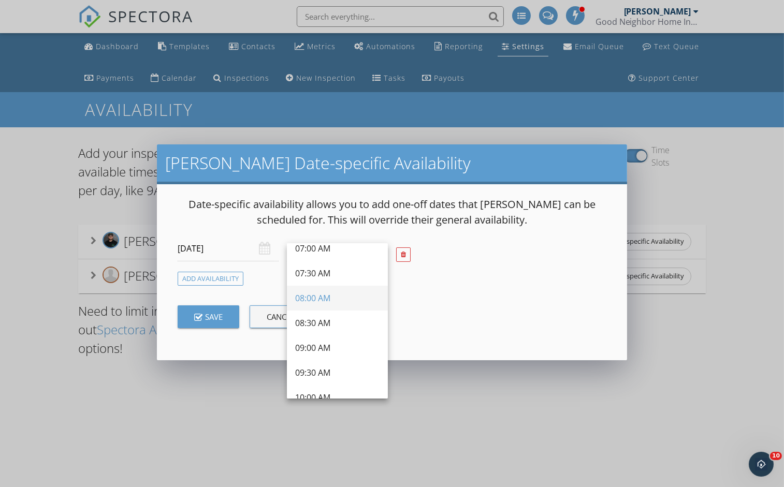
scroll to position [63, 0]
click at [319, 346] on div "09:00 AM" at bounding box center [337, 346] width 84 height 12
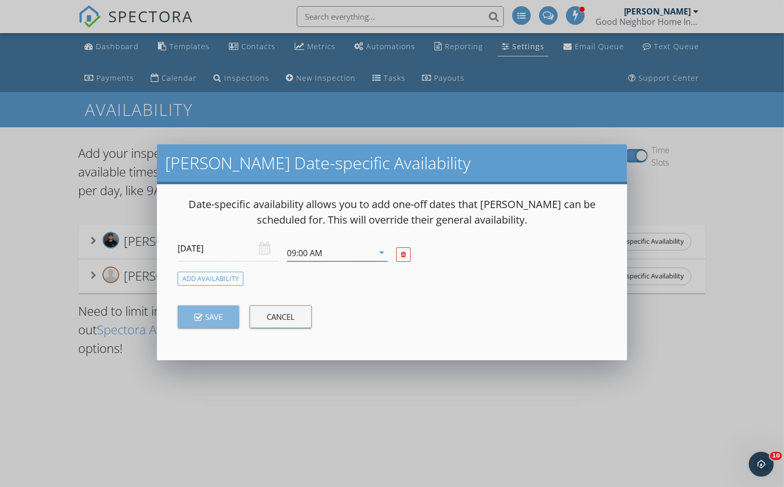
click at [206, 318] on div "Save" at bounding box center [208, 317] width 28 height 12
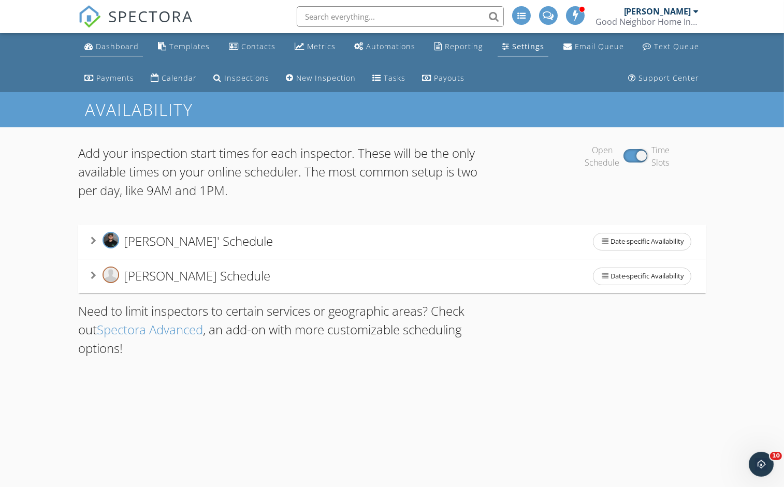
click at [114, 50] on div "Dashboard" at bounding box center [117, 46] width 43 height 10
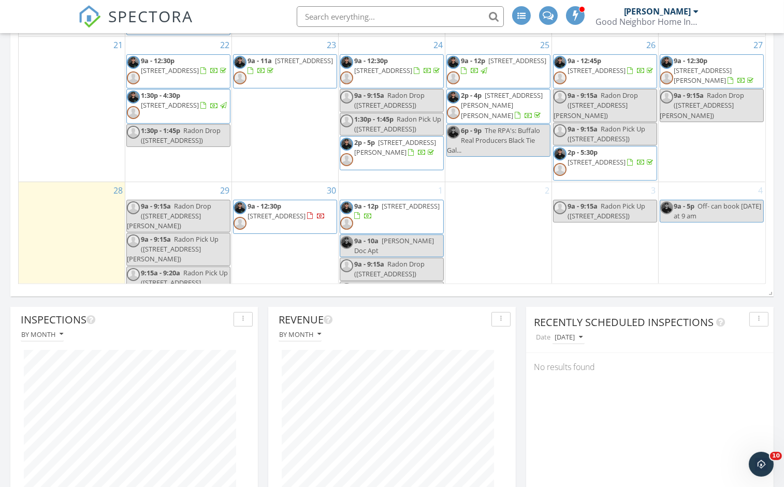
scroll to position [247, 0]
click at [398, 258] on div "1 9a - 12p [STREET_ADDRESS] 9a - 10a [PERSON_NAME] Doc Apt 9a - 9:15a Radon Dro…" at bounding box center [392, 277] width 106 height 188
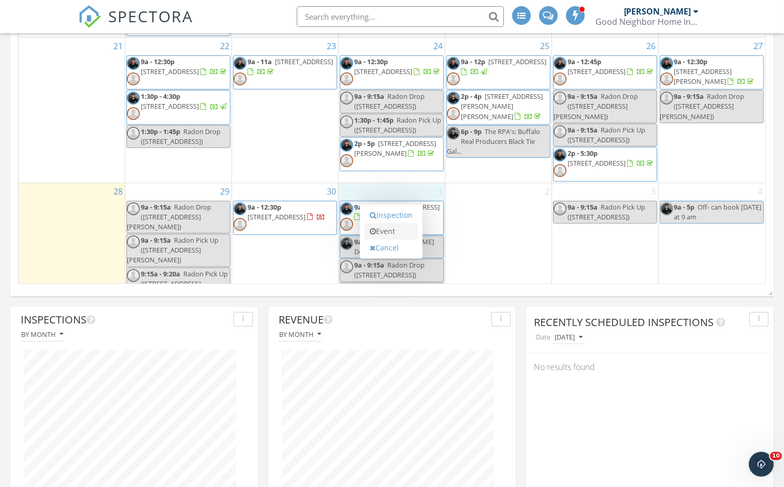
click at [388, 233] on link "Event" at bounding box center [391, 231] width 53 height 17
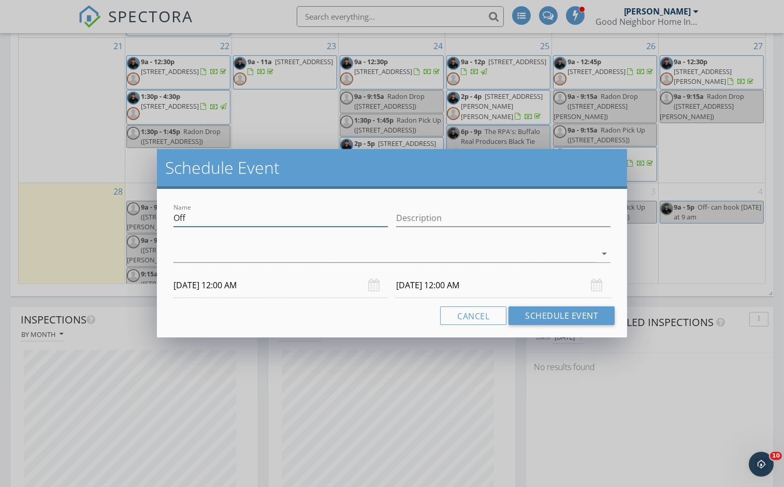
click at [198, 218] on input "Off" at bounding box center [281, 218] width 214 height 17
click at [252, 257] on div at bounding box center [385, 254] width 423 height 17
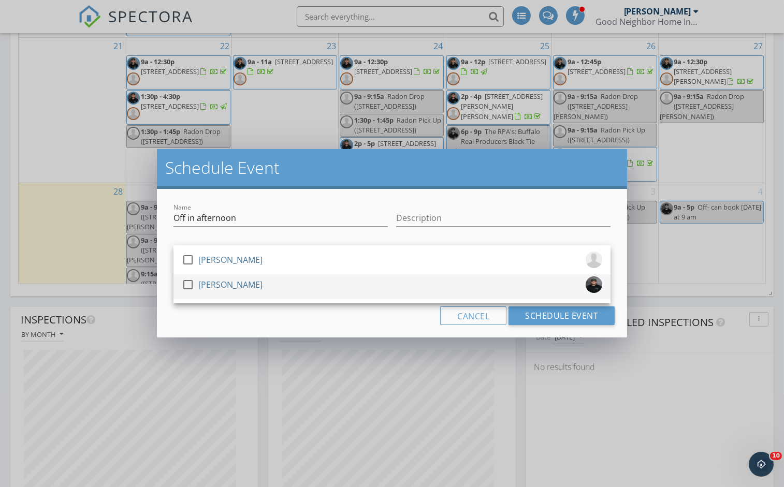
click at [194, 285] on div at bounding box center [188, 285] width 18 height 18
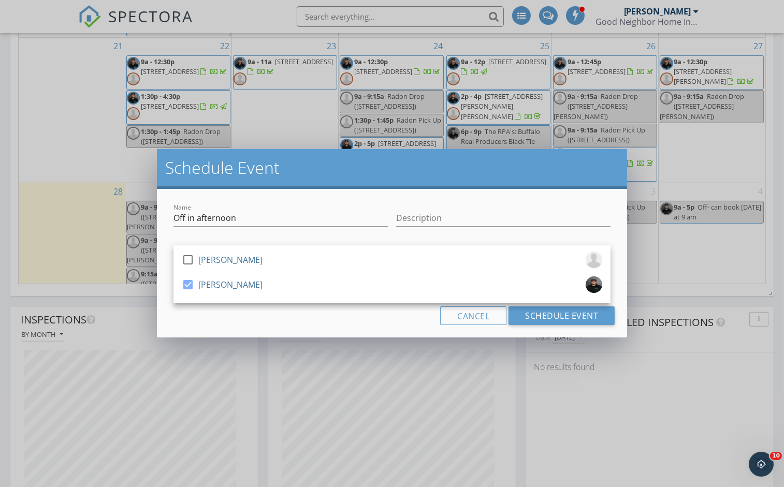
click at [221, 319] on div "Cancel Schedule Event" at bounding box center [391, 316] width 445 height 19
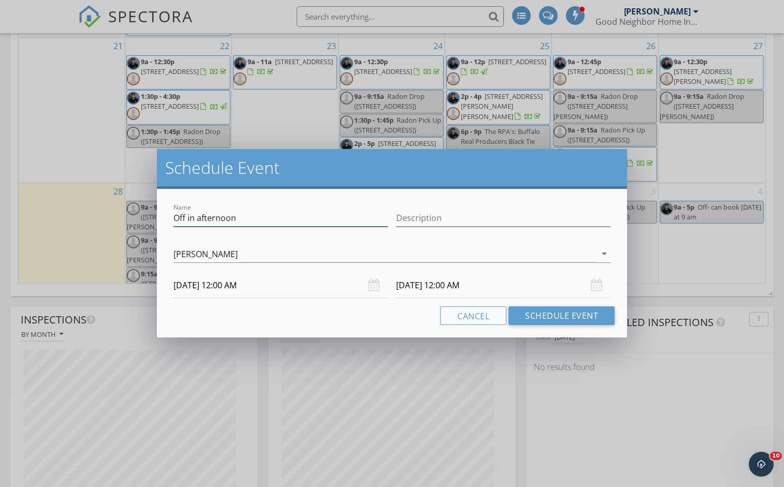
click at [185, 215] on input "Off in afternoon" at bounding box center [281, 218] width 214 height 17
drag, startPoint x: 203, startPoint y: 239, endPoint x: 298, endPoint y: 258, distance: 97.3
type input "No inspections in afternoon"
click at [298, 258] on div "[PERSON_NAME]" at bounding box center [385, 254] width 423 height 17
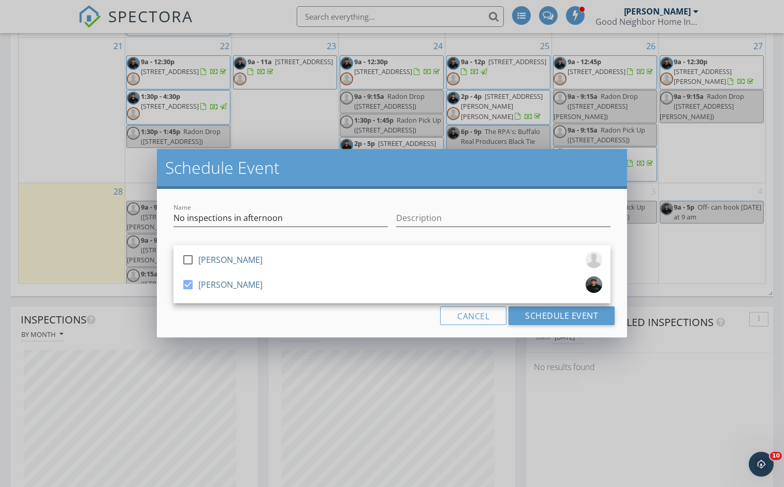
click at [254, 322] on div "Cancel Schedule Event" at bounding box center [391, 316] width 445 height 19
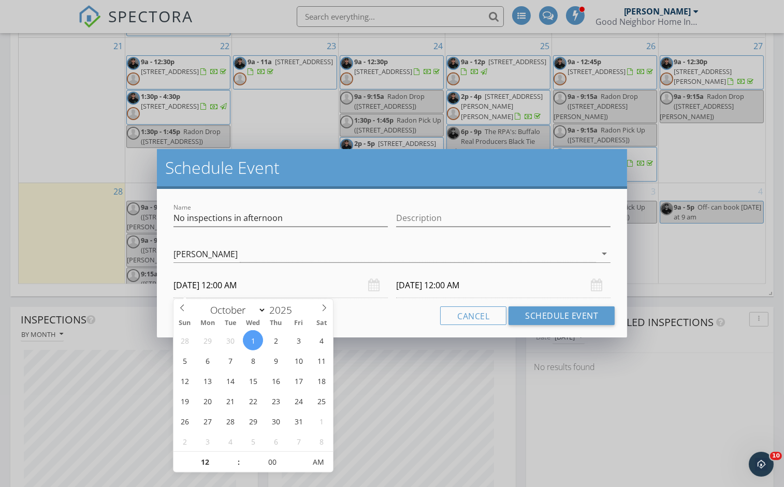
click at [240, 289] on input "[DATE] 12:00 AM" at bounding box center [281, 285] width 214 height 25
click at [204, 466] on input "12" at bounding box center [206, 463] width 64 height 21
type input "02"
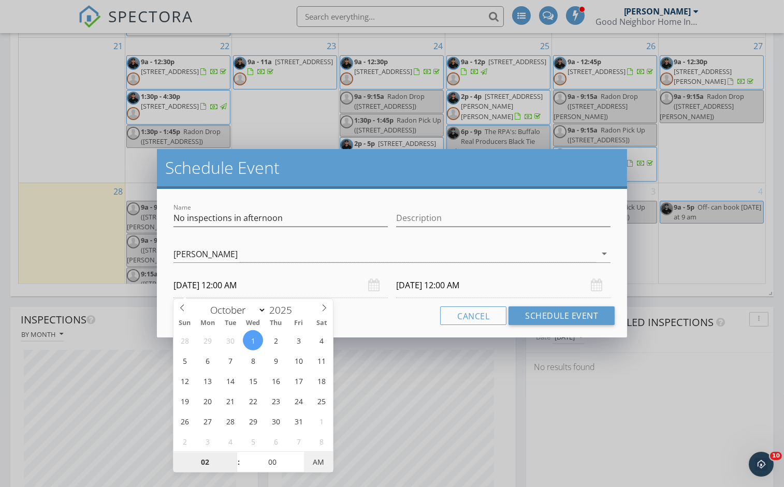
type input "[DATE] 2:00 PM"
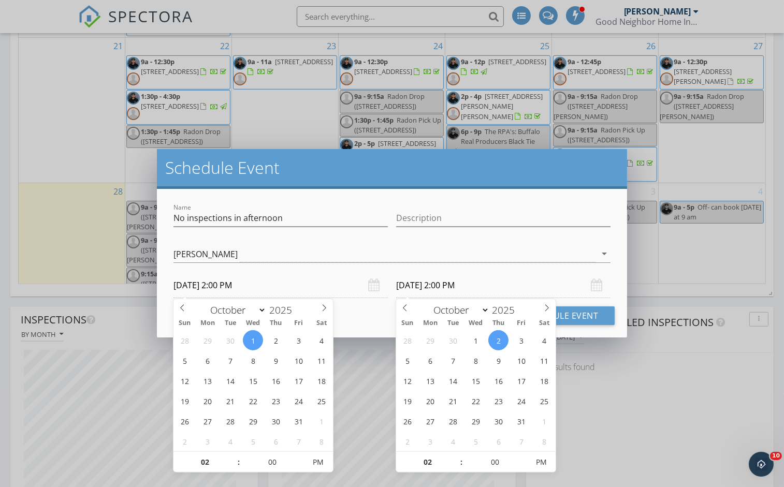
click at [450, 287] on input "[DATE] 2:00 PM" at bounding box center [503, 285] width 214 height 25
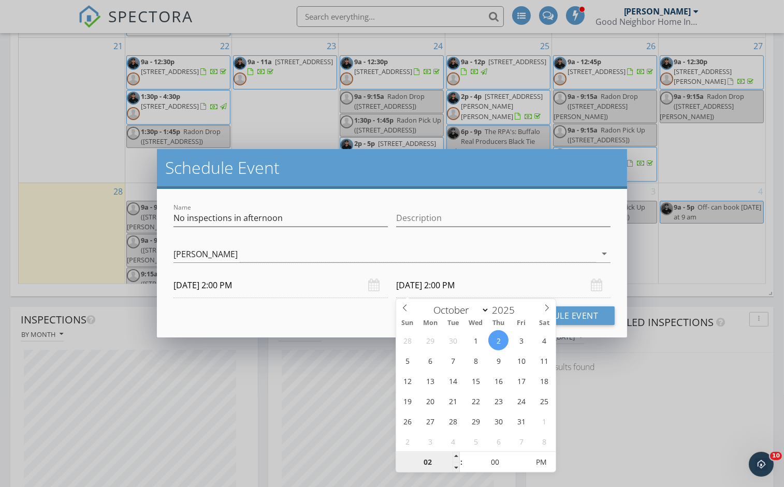
click at [426, 462] on input "02" at bounding box center [428, 463] width 64 height 21
type input "05"
type input "[DATE] 5:00 PM"
click at [315, 313] on div "Cancel Schedule Event" at bounding box center [391, 316] width 445 height 19
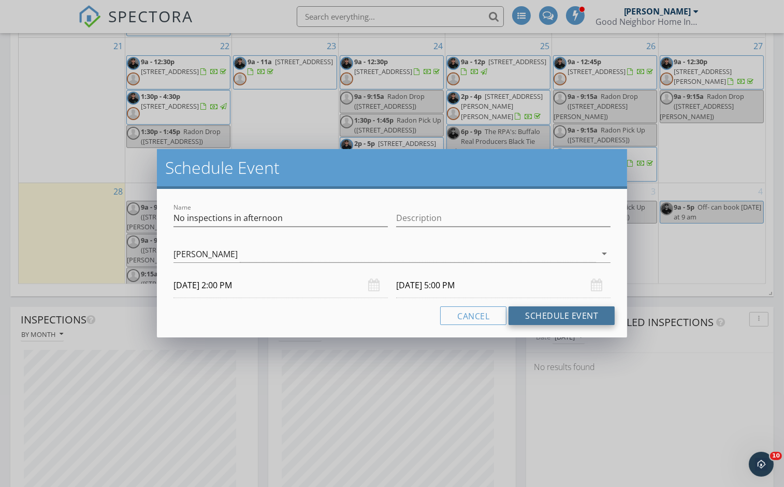
click at [538, 316] on button "Schedule Event" at bounding box center [562, 316] width 106 height 19
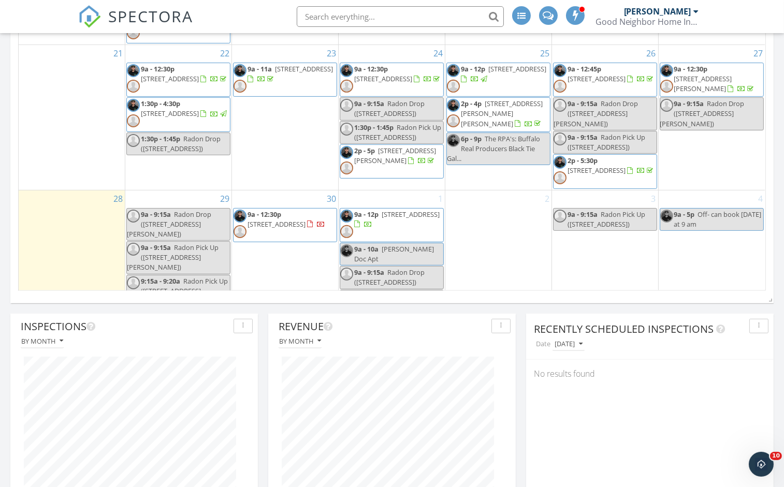
scroll to position [795, 0]
